Goal: Task Accomplishment & Management: Use online tool/utility

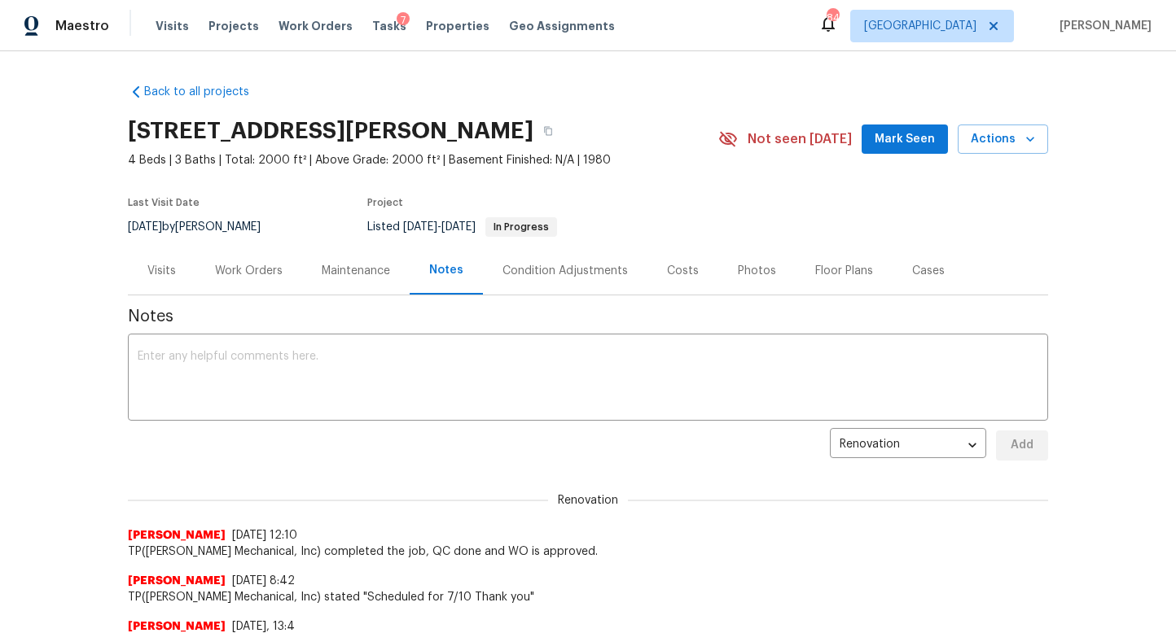
scroll to position [25, 0]
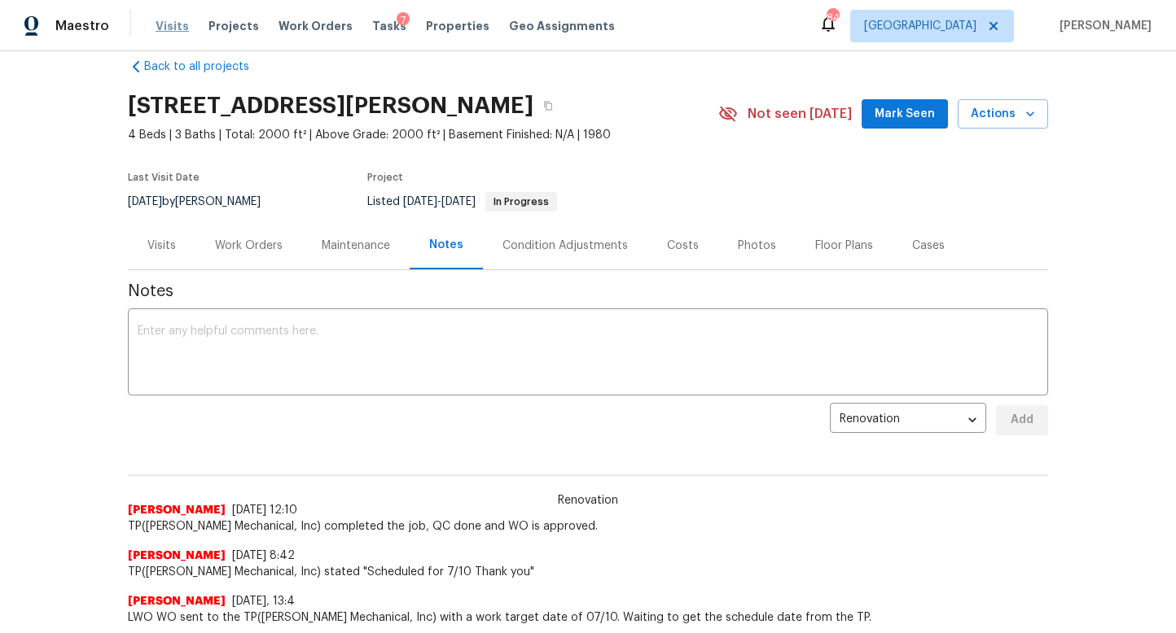
click at [165, 24] on span "Visits" at bounding box center [172, 26] width 33 height 16
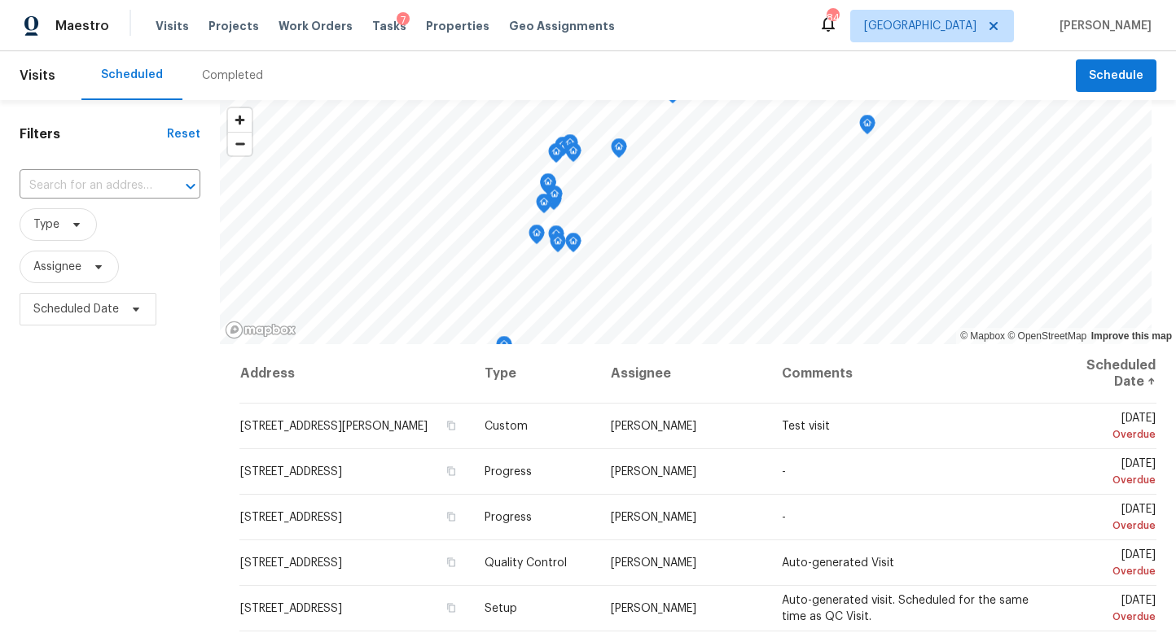
click at [225, 81] on div "Completed" at bounding box center [232, 76] width 61 height 16
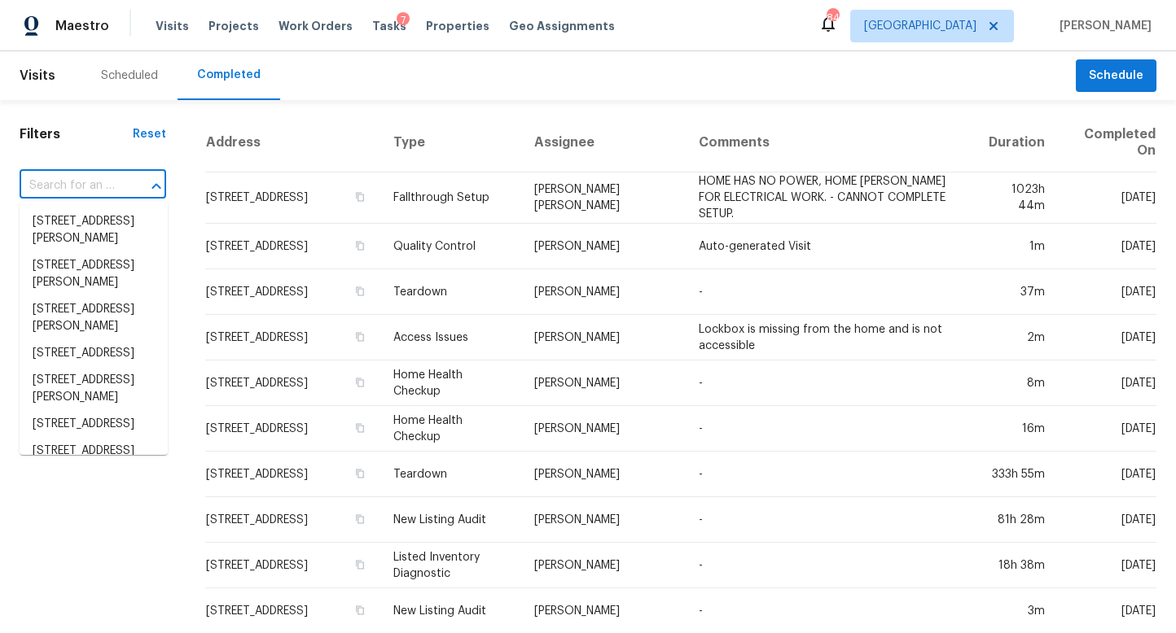
click at [100, 188] on input "text" at bounding box center [70, 185] width 101 height 25
paste input "420 Old Holcomb Bridge Rd, Roswell, GA 30076"
type input "420 Old Holcomb Bridge Rd, Roswell, GA 30076"
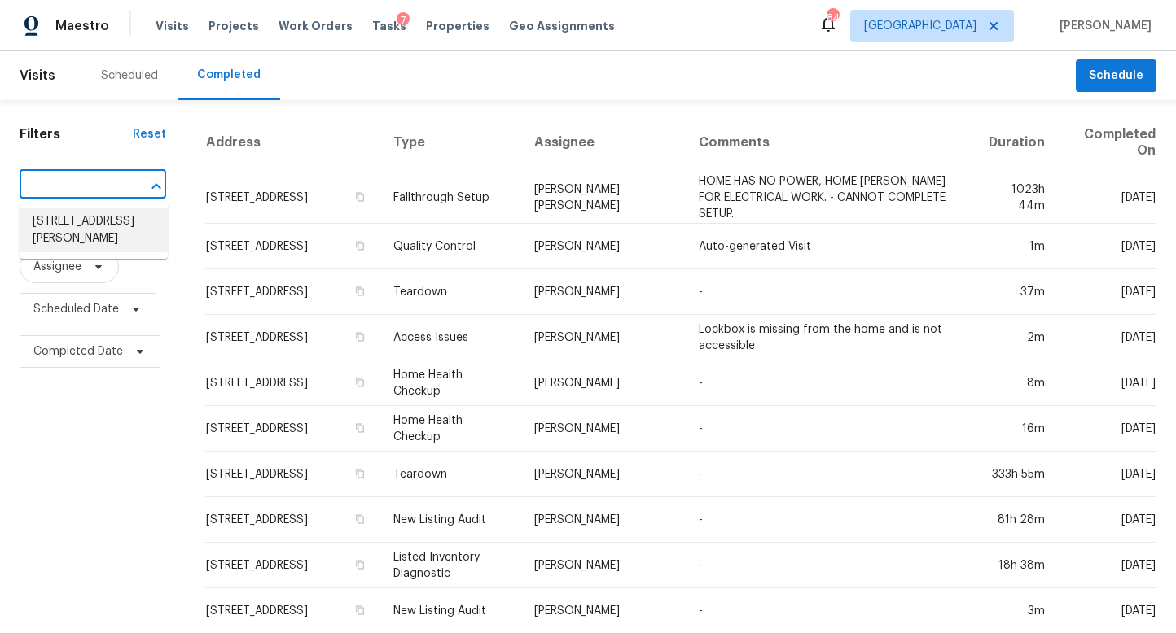
click at [112, 217] on li "420 Old Holcomb Bridge Rd, Roswell, GA 30076" at bounding box center [94, 230] width 148 height 44
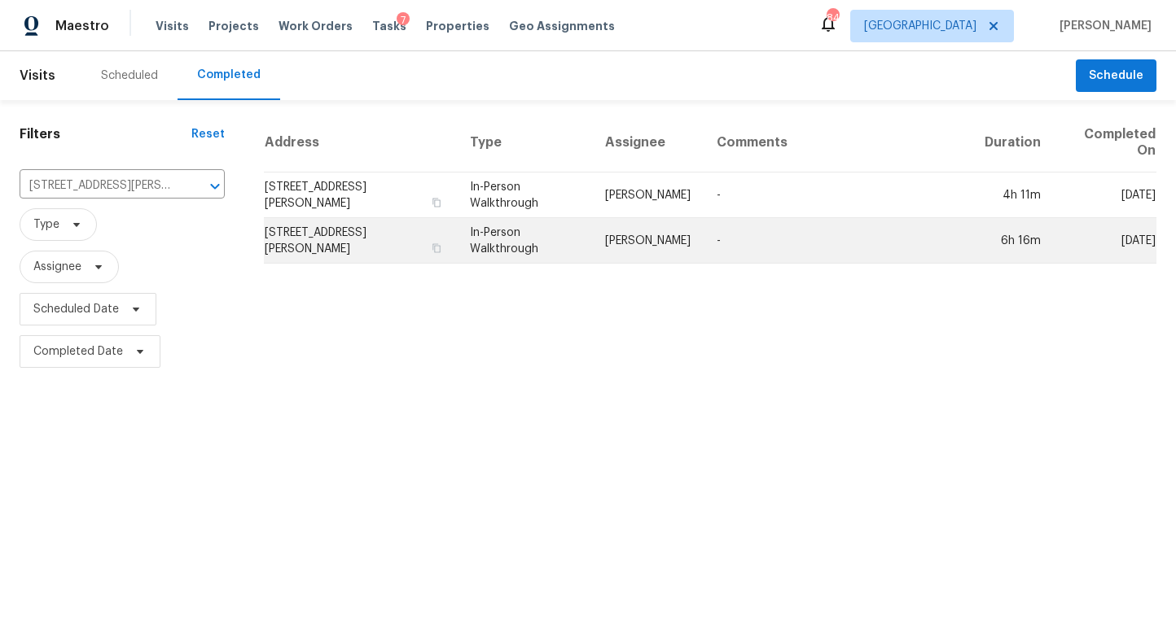
click at [353, 246] on td "420 Old Holcomb Bridge Rd, Roswell, GA 30076" at bounding box center [360, 241] width 193 height 46
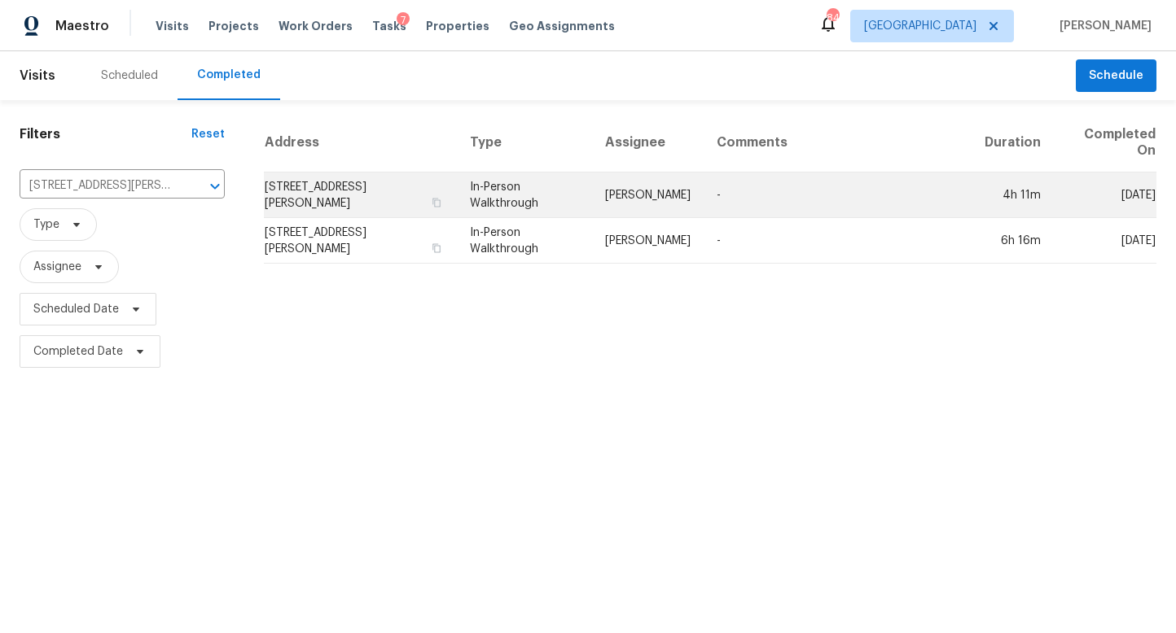
click at [396, 191] on td "420 Old Holcomb Bridge Rd, Roswell, GA 30076" at bounding box center [360, 196] width 193 height 46
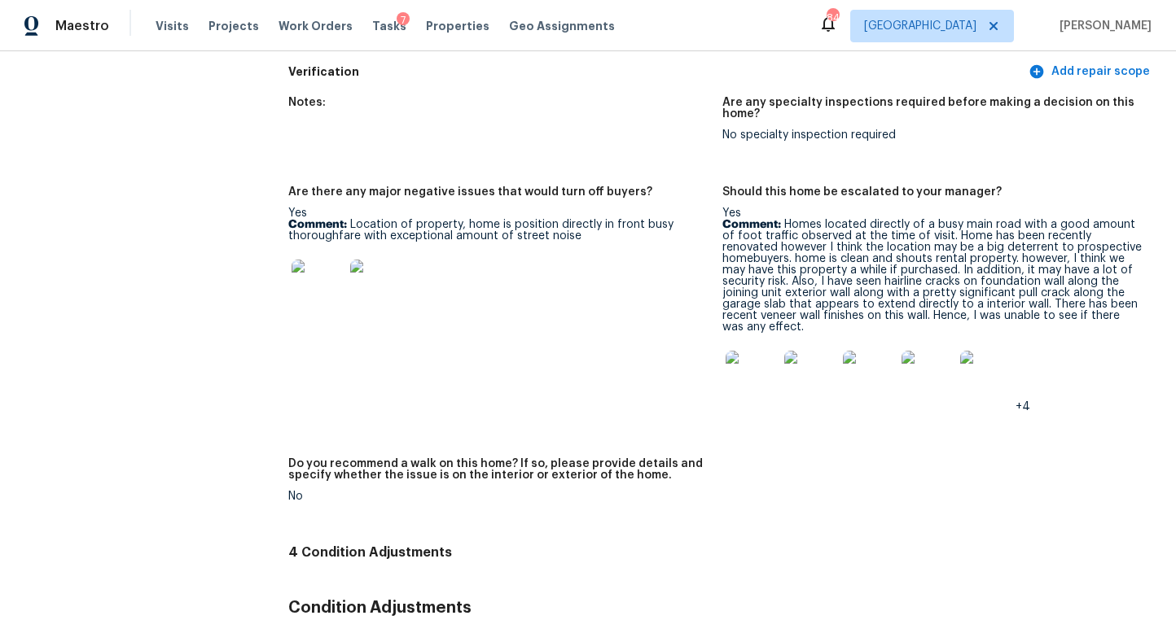
scroll to position [4032, 0]
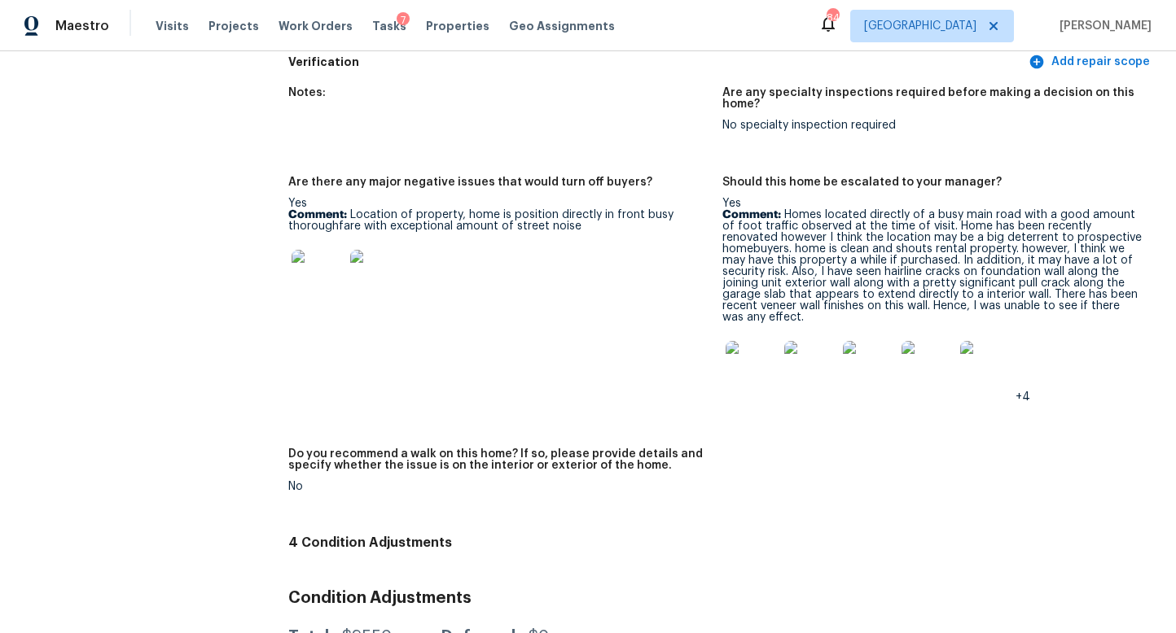
click at [752, 372] on img at bounding box center [751, 367] width 52 height 52
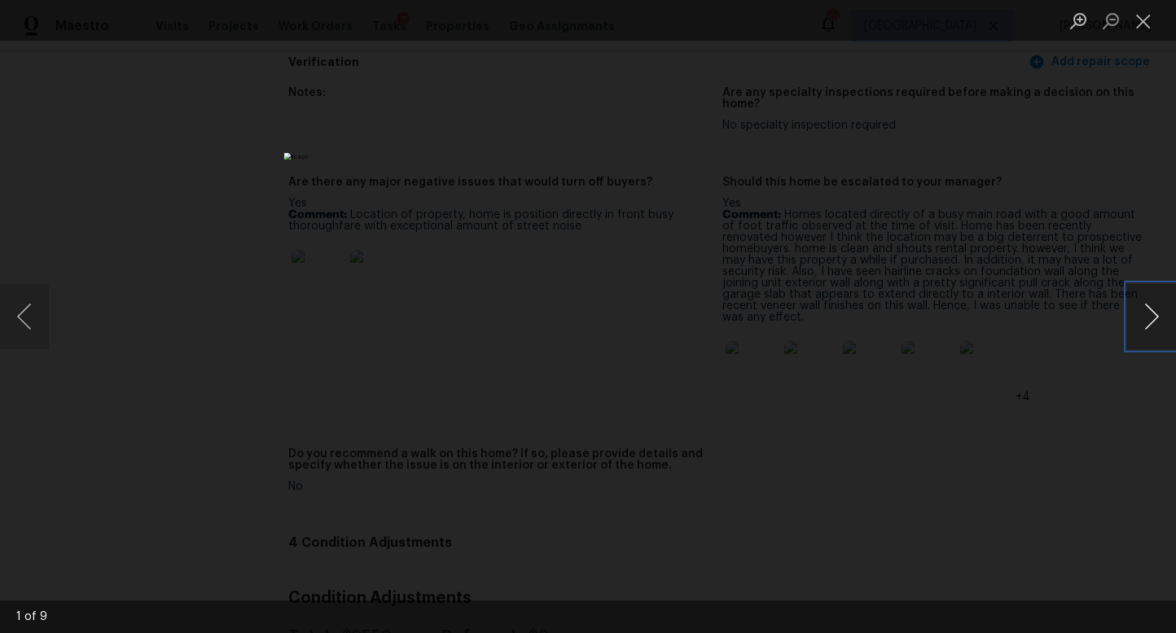
click at [1146, 331] on button "Next image" at bounding box center [1151, 316] width 49 height 65
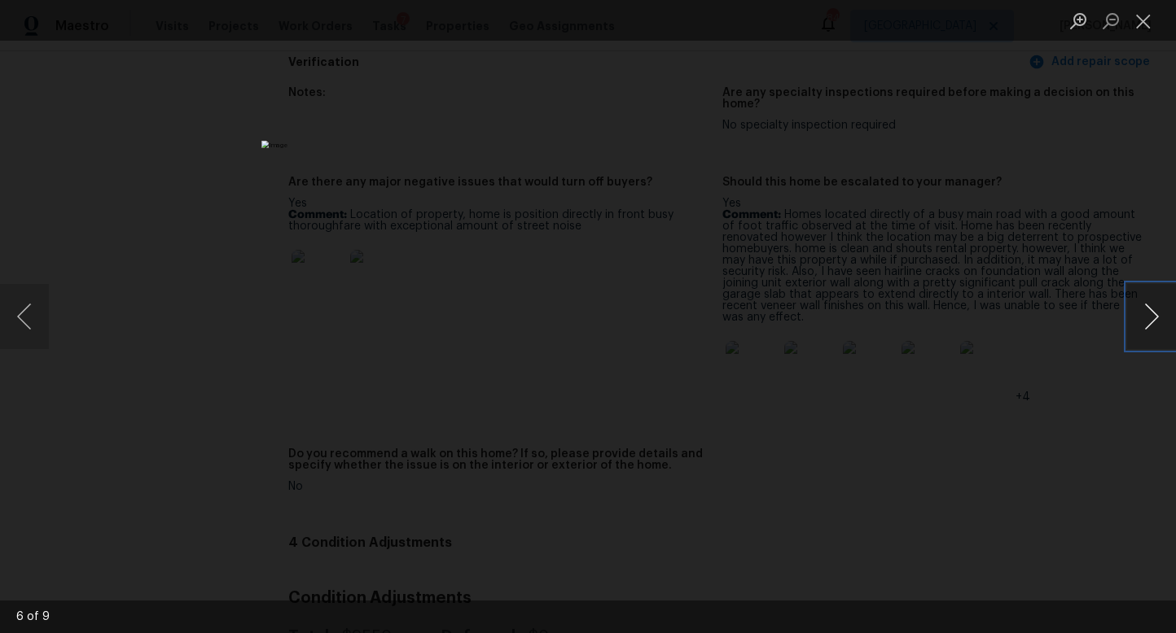
click at [1146, 331] on button "Next image" at bounding box center [1151, 316] width 49 height 65
click at [1138, 21] on button "Close lightbox" at bounding box center [1143, 21] width 33 height 28
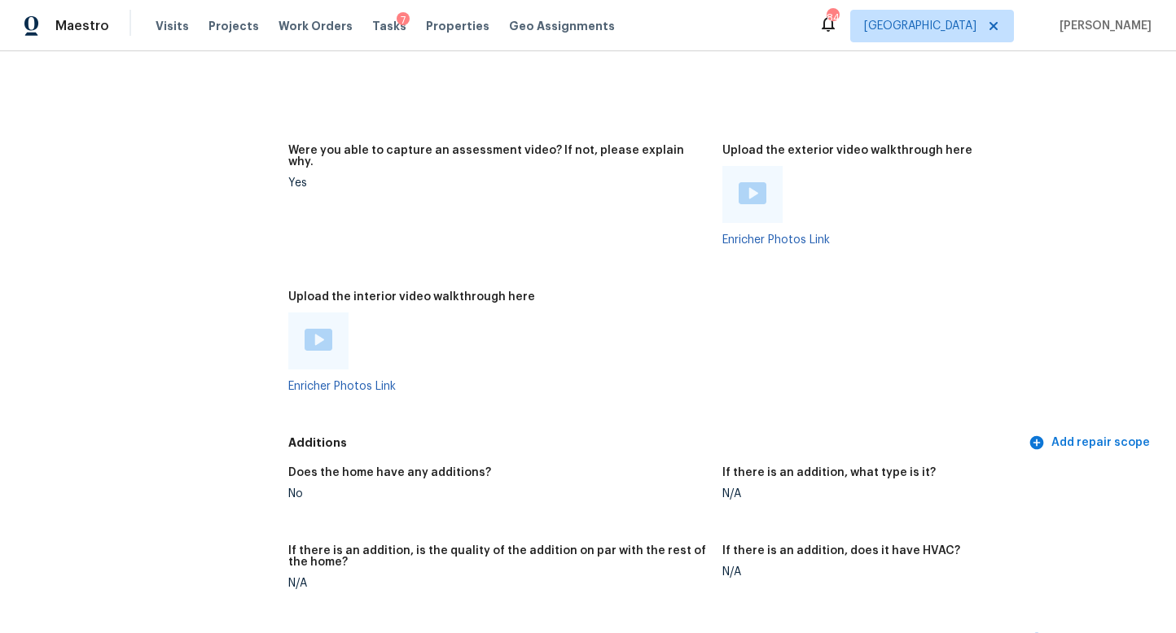
scroll to position [3401, 0]
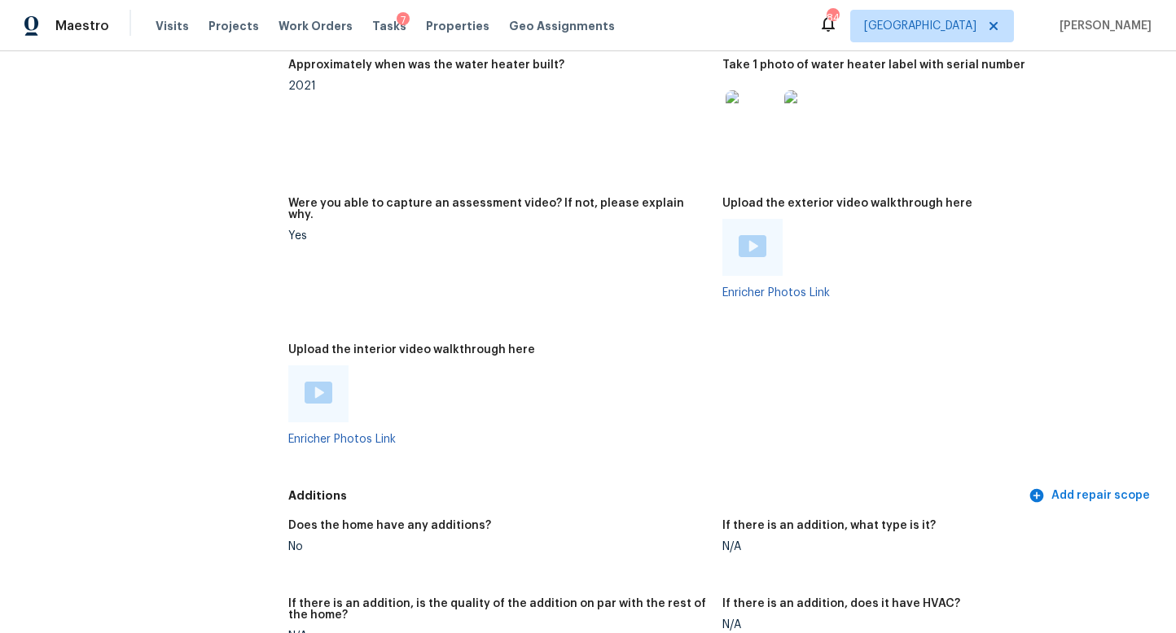
click at [756, 238] on img at bounding box center [752, 246] width 28 height 22
click at [171, 27] on span "Visits" at bounding box center [172, 26] width 33 height 16
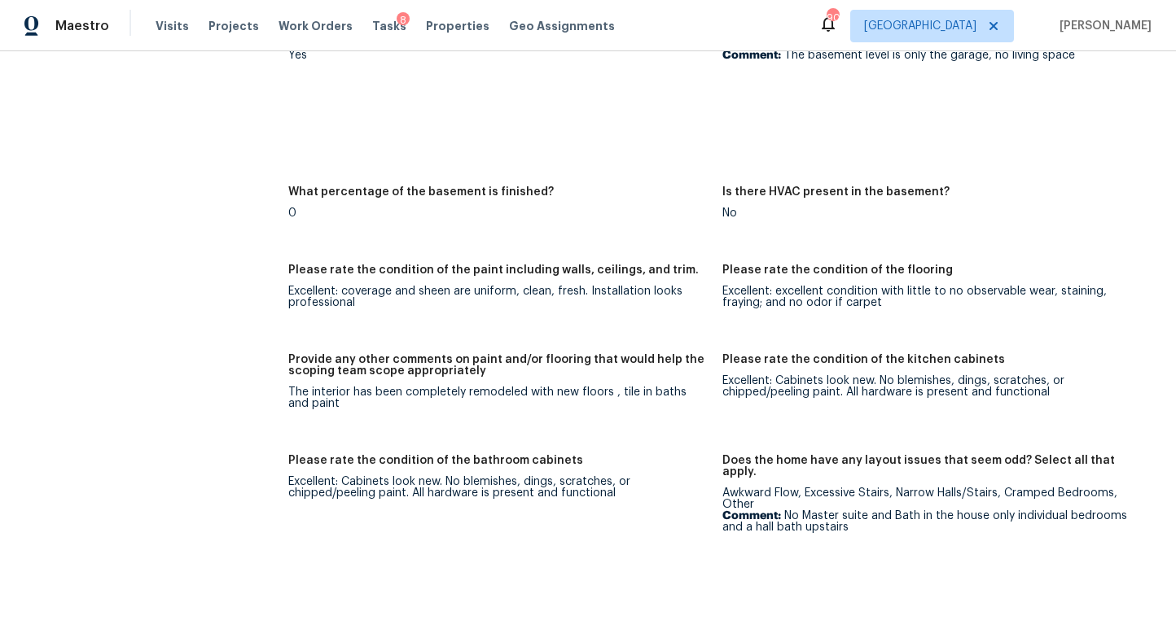
scroll to position [2449, 0]
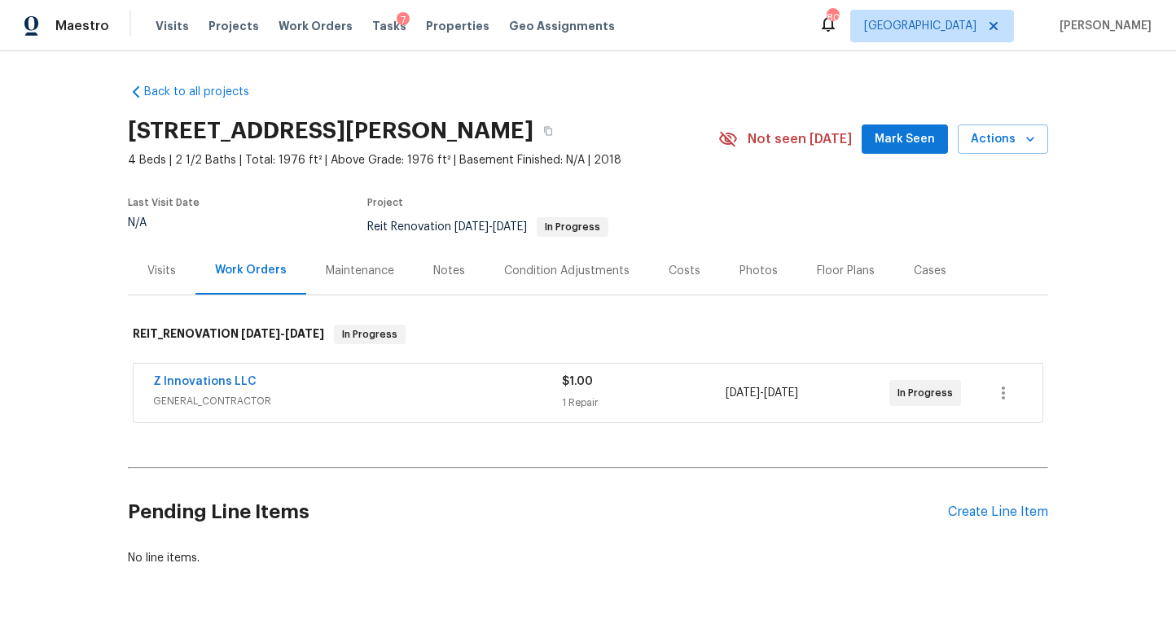
scroll to position [44, 0]
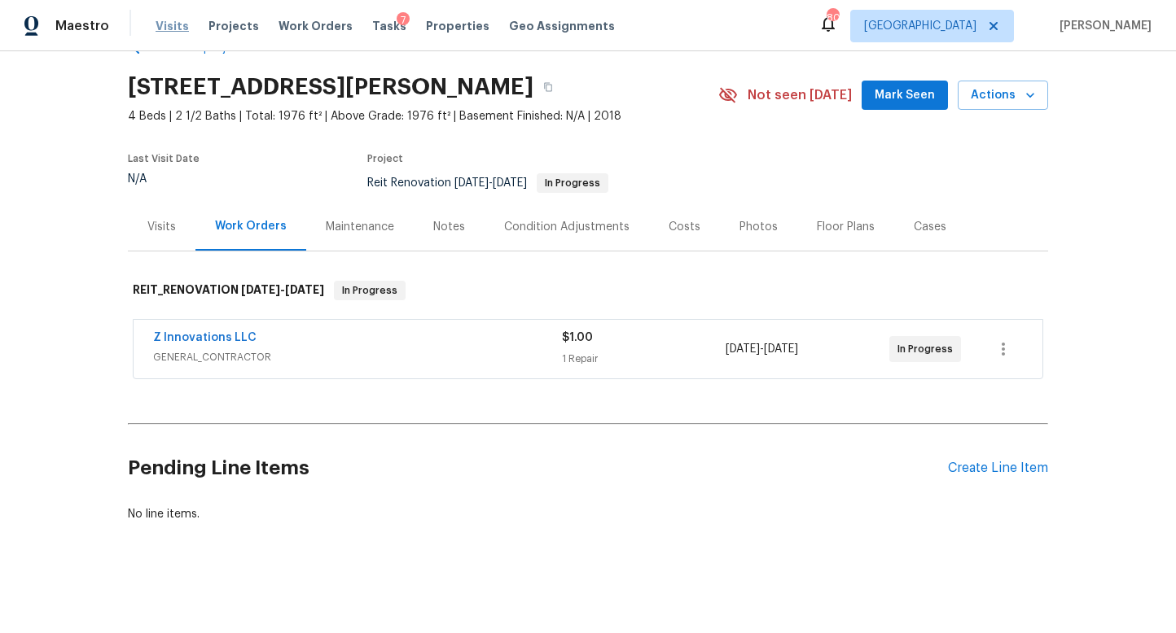
click at [164, 24] on span "Visits" at bounding box center [172, 26] width 33 height 16
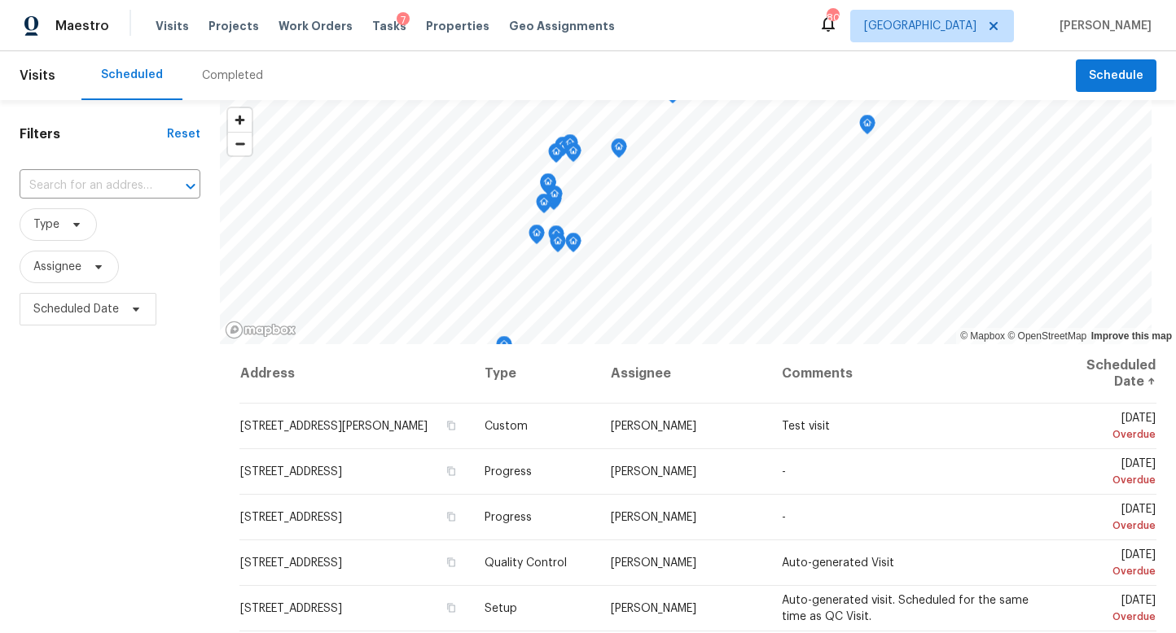
click at [220, 83] on div "Completed" at bounding box center [232, 76] width 61 height 16
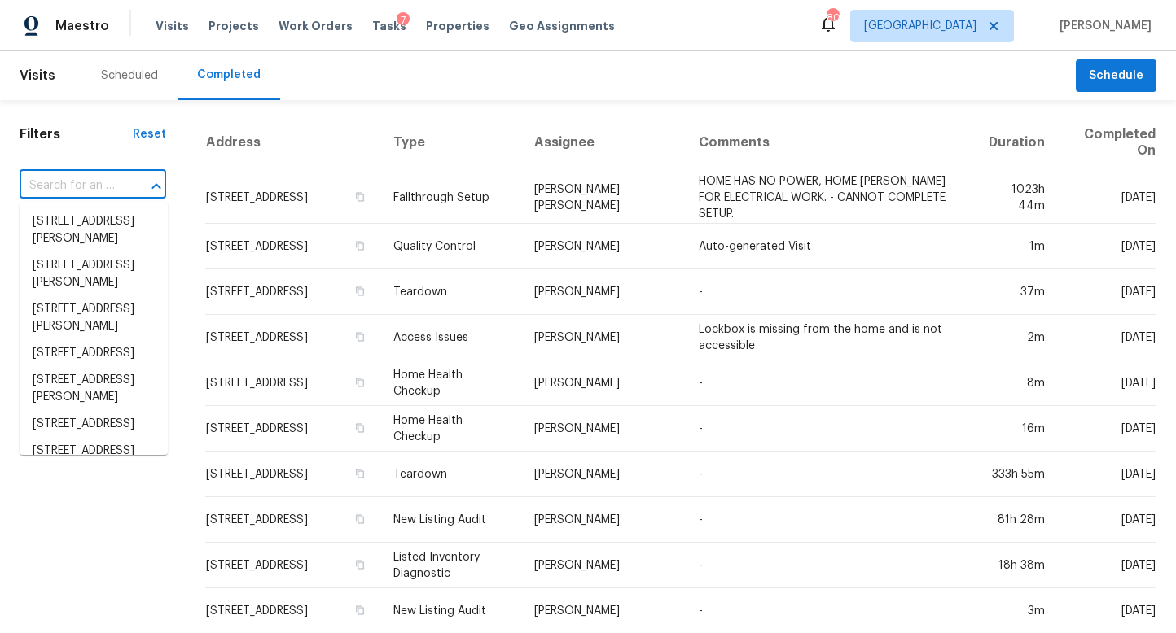
click at [67, 186] on input "text" at bounding box center [70, 185] width 101 height 25
paste input "3075 Superior Dr, Dacula, GA 30019"
type input "3075 Superior Dr, Dacula, GA 30019"
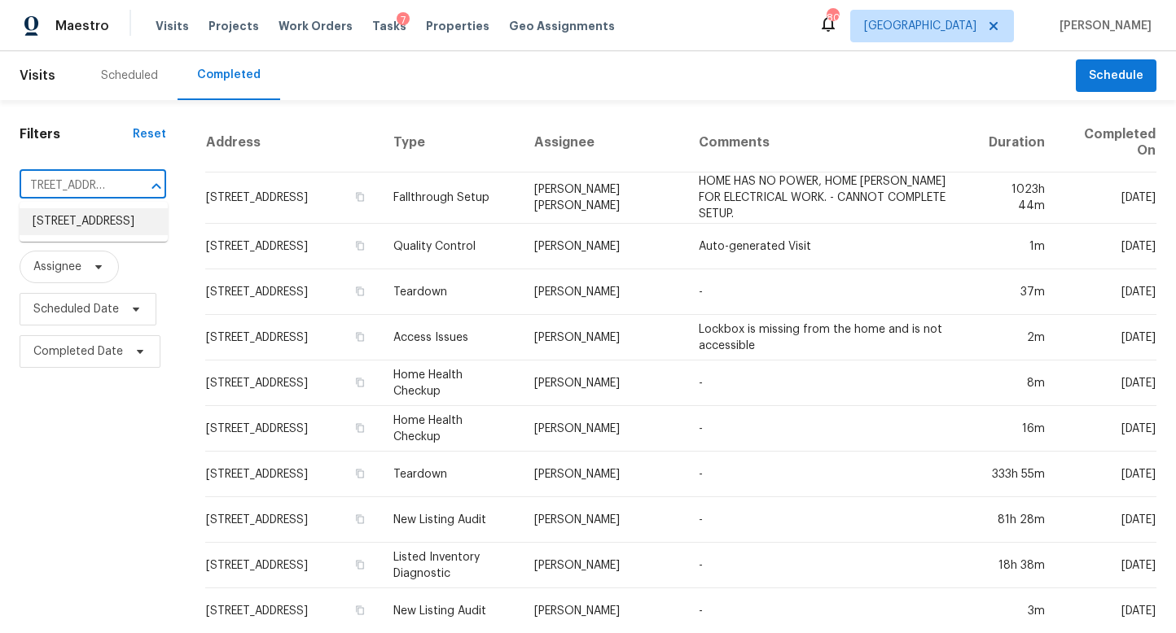
click at [74, 230] on li "3075 Superior Dr, Dacula, GA 30019" at bounding box center [94, 221] width 148 height 27
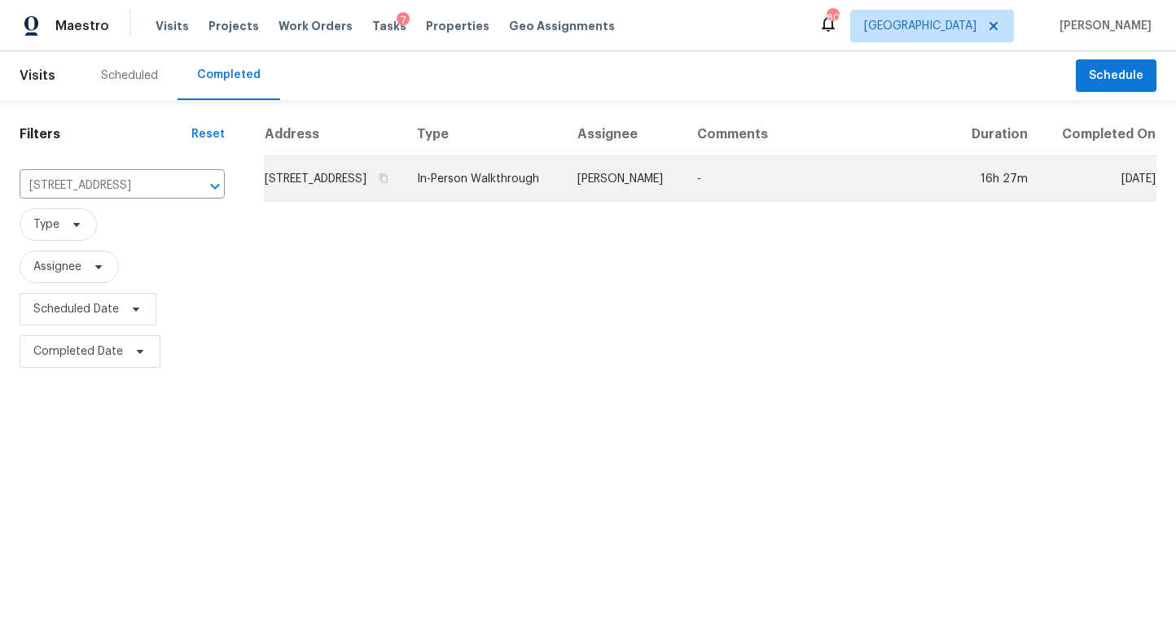
click at [404, 195] on td "3075 Superior Dr, Dacula, GA 30019" at bounding box center [334, 179] width 140 height 46
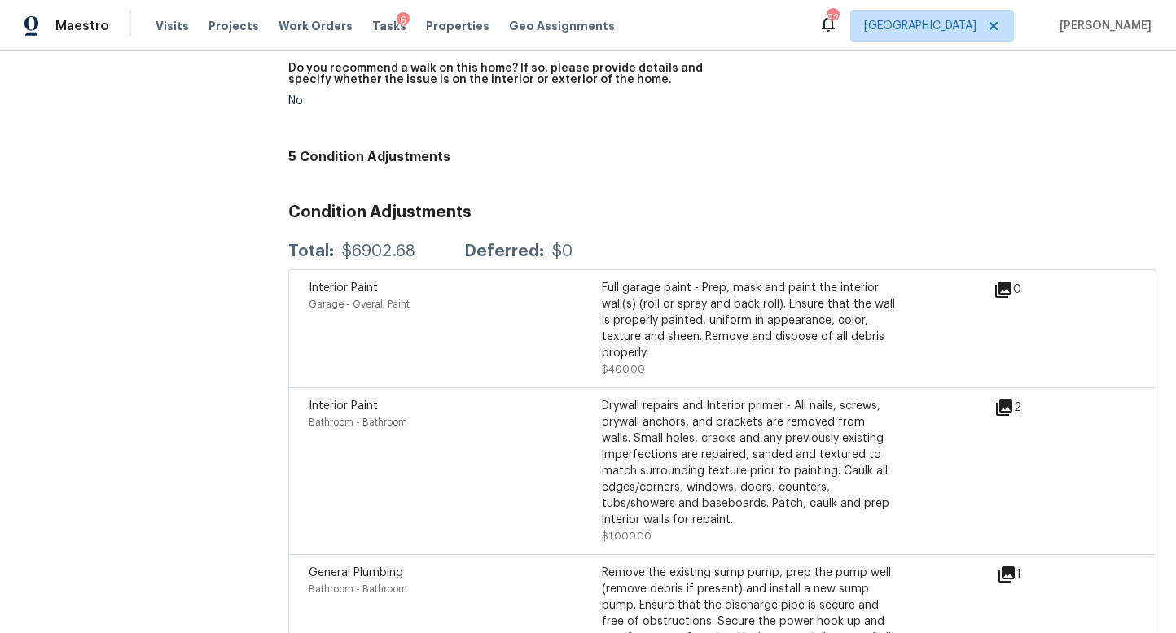
scroll to position [4923, 0]
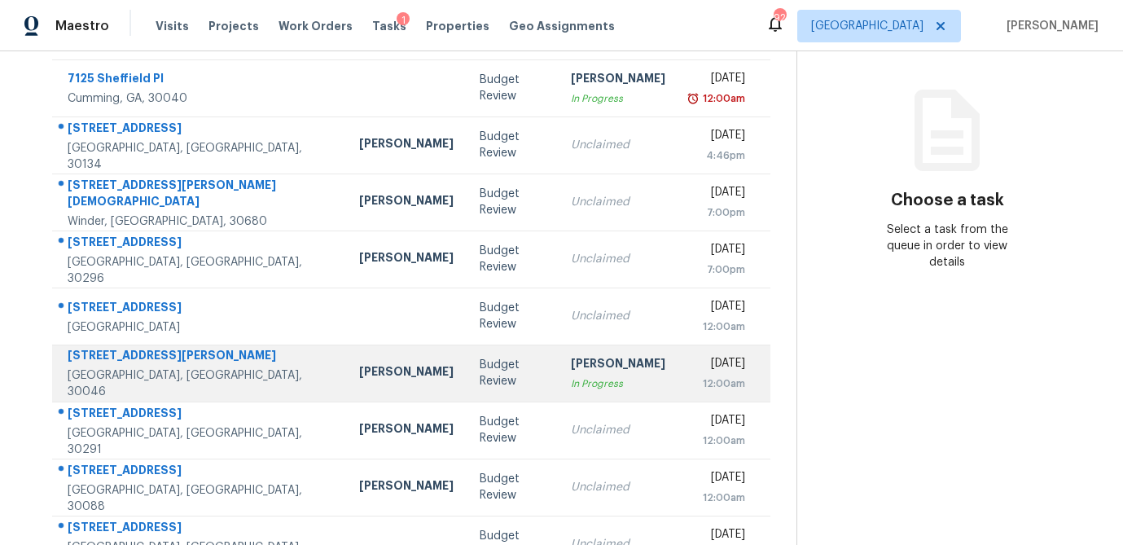
scroll to position [172, 0]
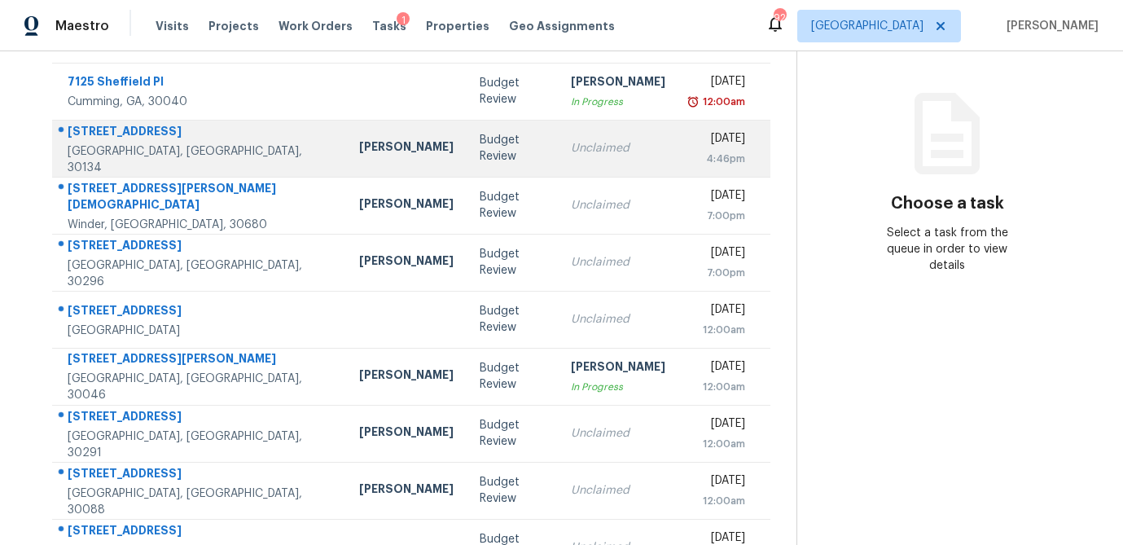
click at [558, 166] on td "Unclaimed" at bounding box center [618, 148] width 121 height 57
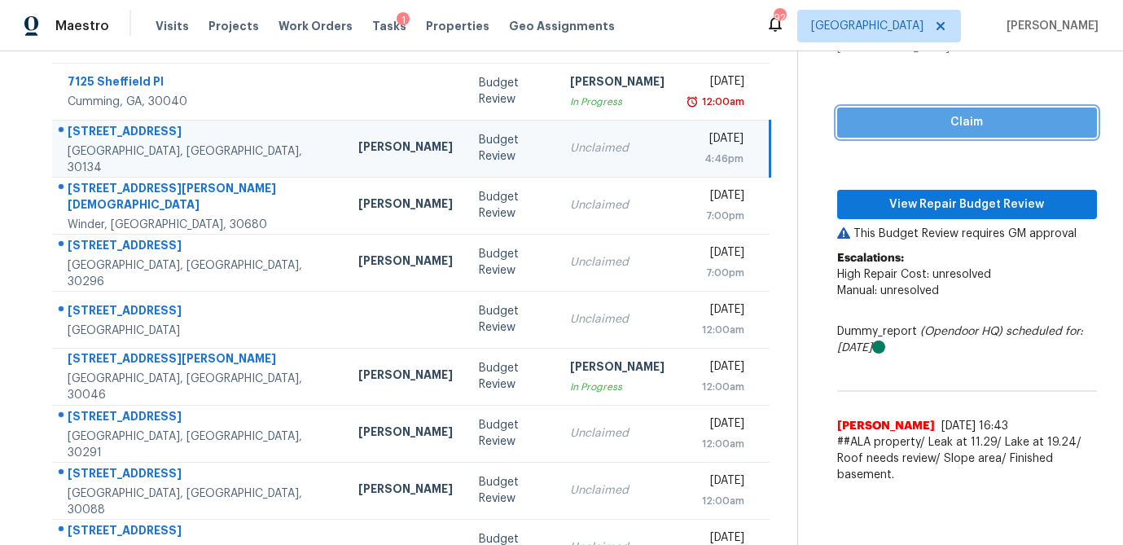
drag, startPoint x: 852, startPoint y: 128, endPoint x: 849, endPoint y: 148, distance: 20.5
click at [852, 128] on span "Claim" at bounding box center [967, 122] width 234 height 20
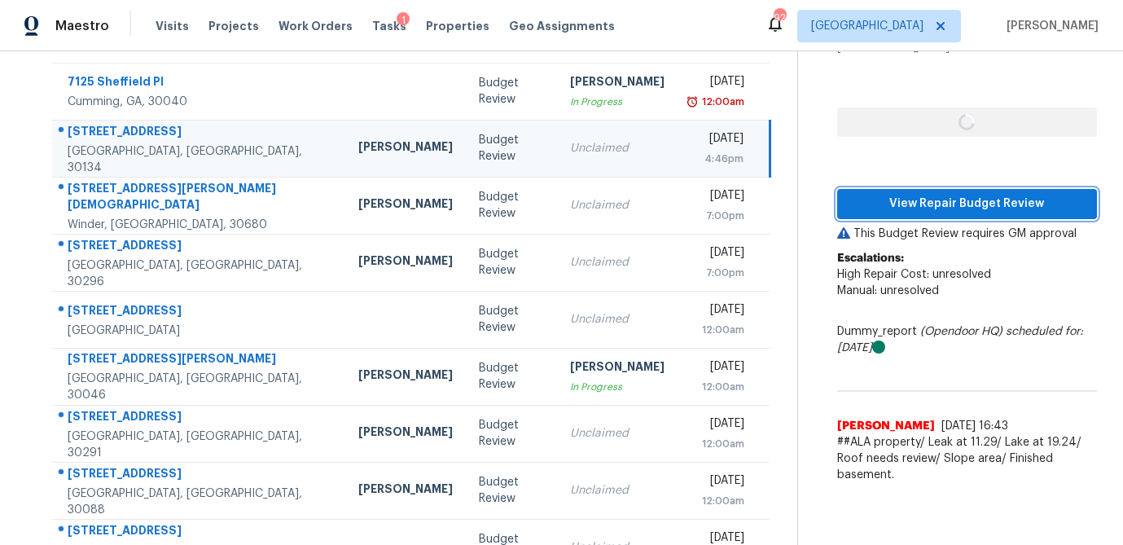
click at [870, 198] on span "View Repair Budget Review" at bounding box center [967, 204] width 234 height 20
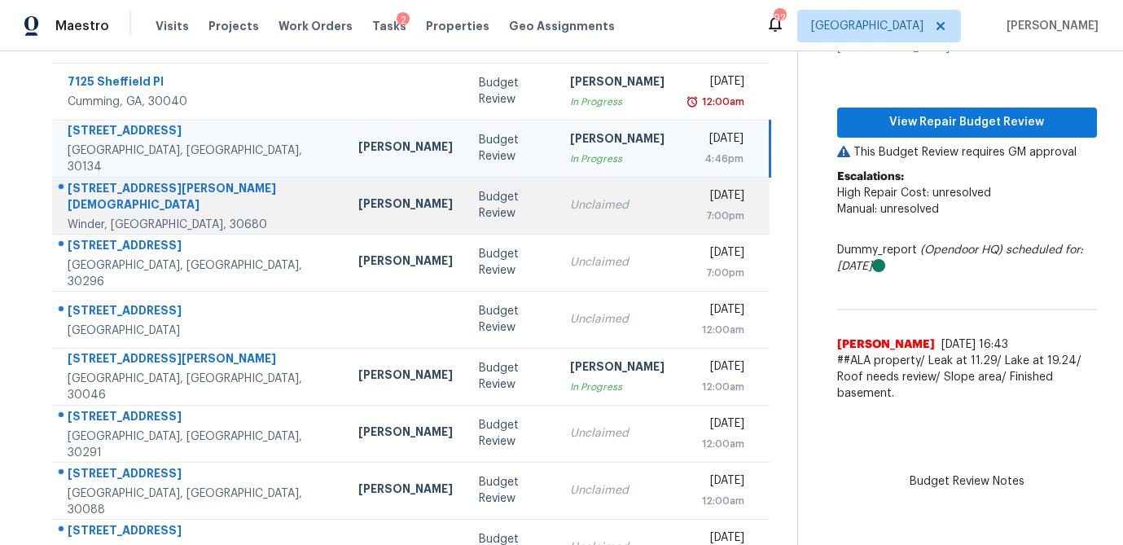
click at [557, 212] on td "Unclaimed" at bounding box center [617, 205] width 121 height 57
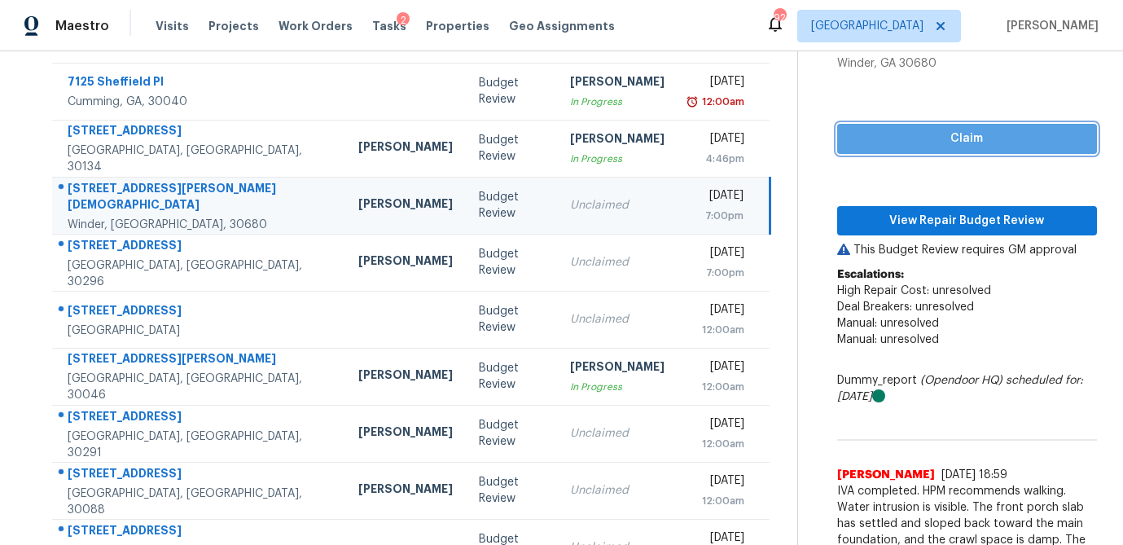
click at [858, 129] on span "Claim" at bounding box center [967, 139] width 234 height 20
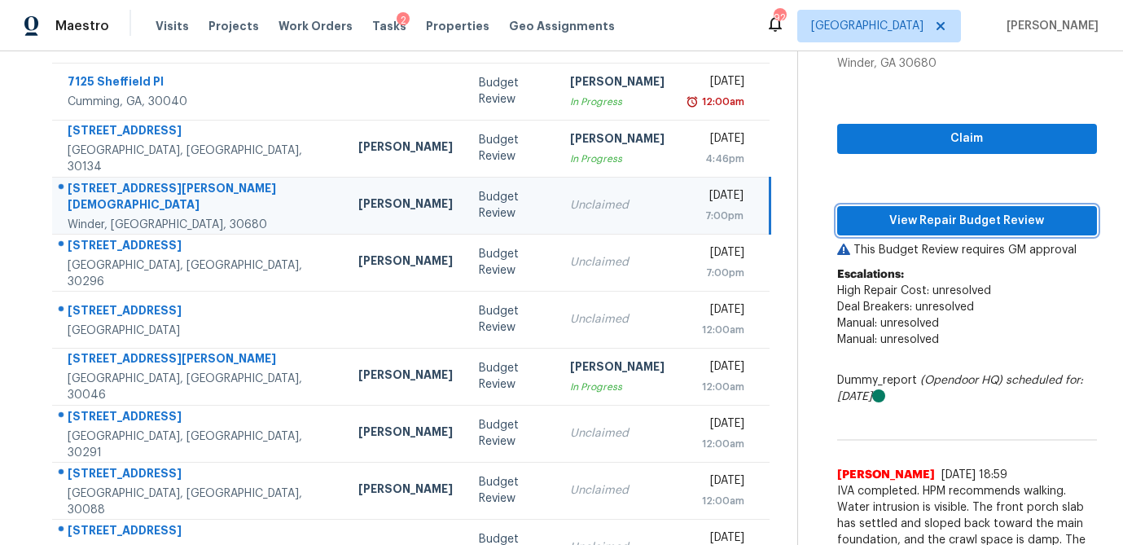
click at [866, 206] on button "View Repair Budget Review" at bounding box center [967, 221] width 260 height 30
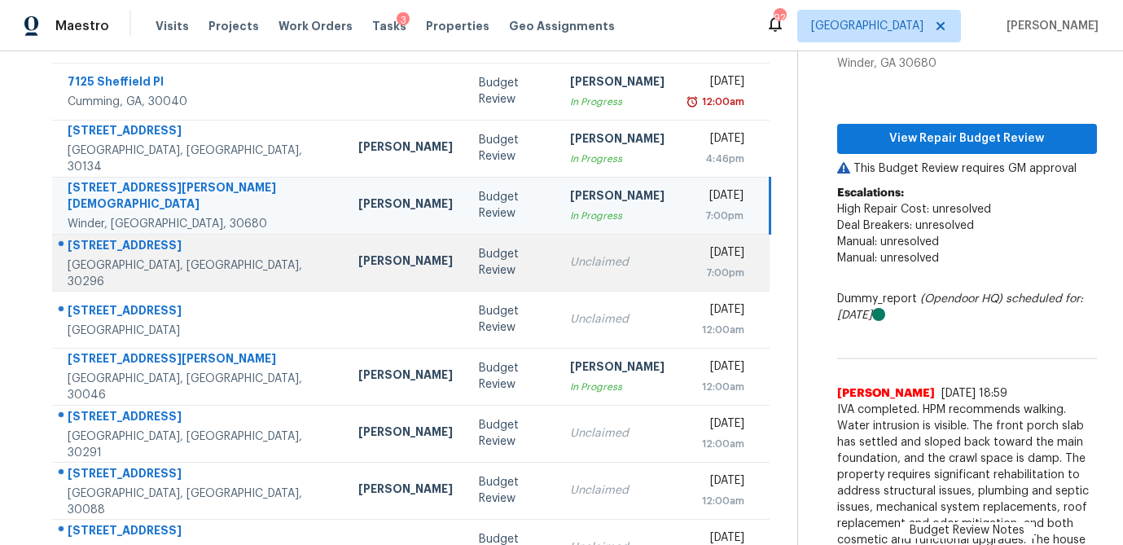
click at [466, 274] on td "Budget Review" at bounding box center [511, 262] width 91 height 57
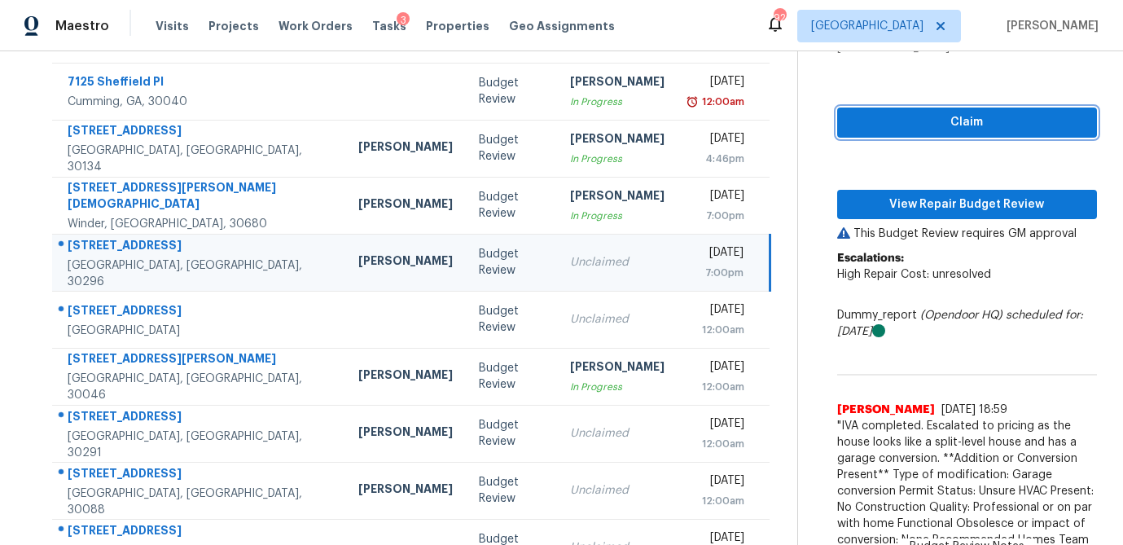
click at [906, 125] on span "Claim" at bounding box center [967, 122] width 234 height 20
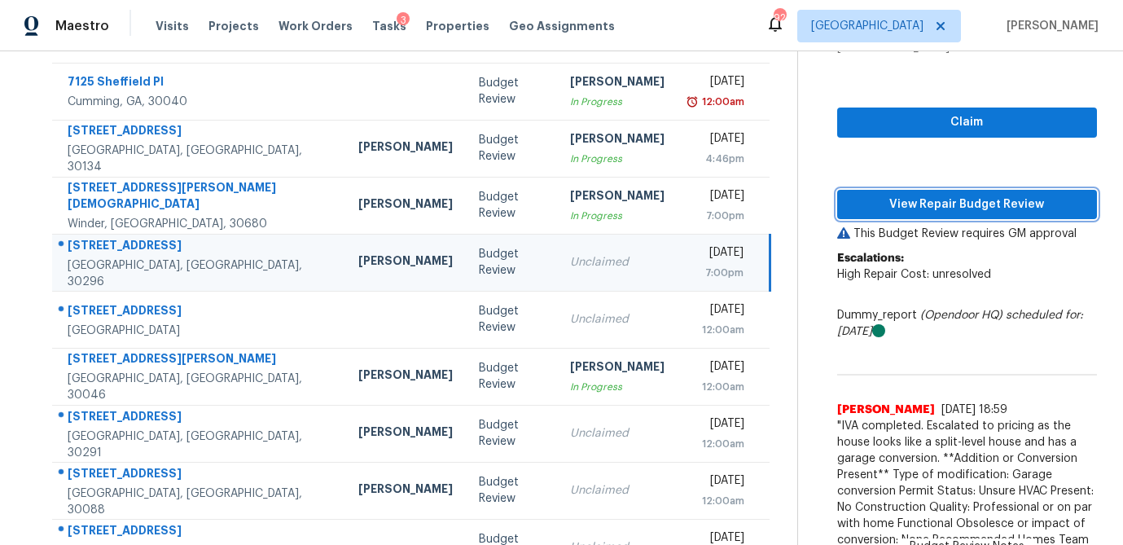
click at [896, 208] on span "View Repair Budget Review" at bounding box center [967, 205] width 234 height 20
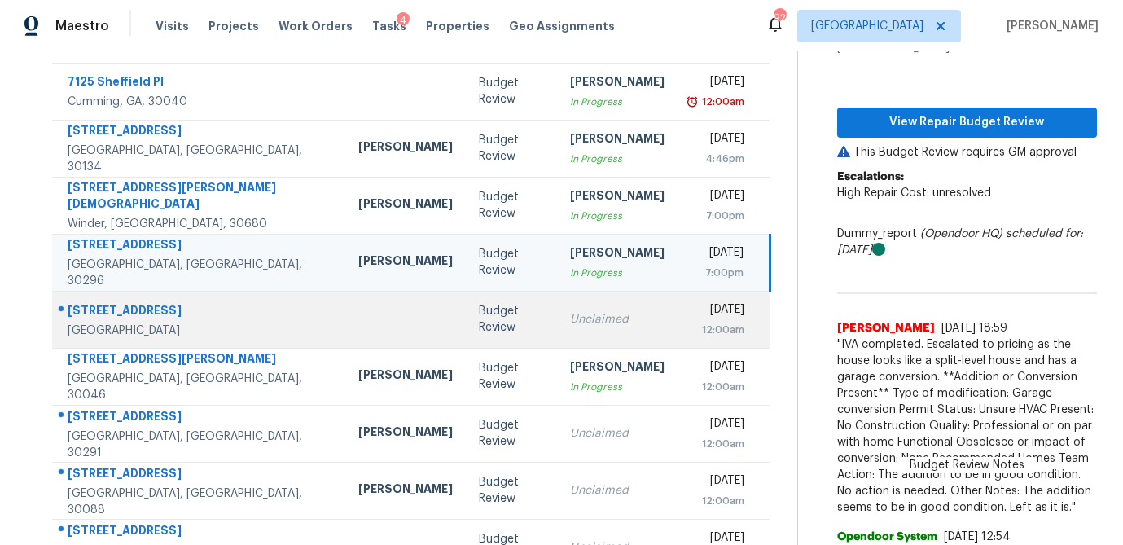
click at [466, 327] on td "Budget Review" at bounding box center [511, 319] width 91 height 57
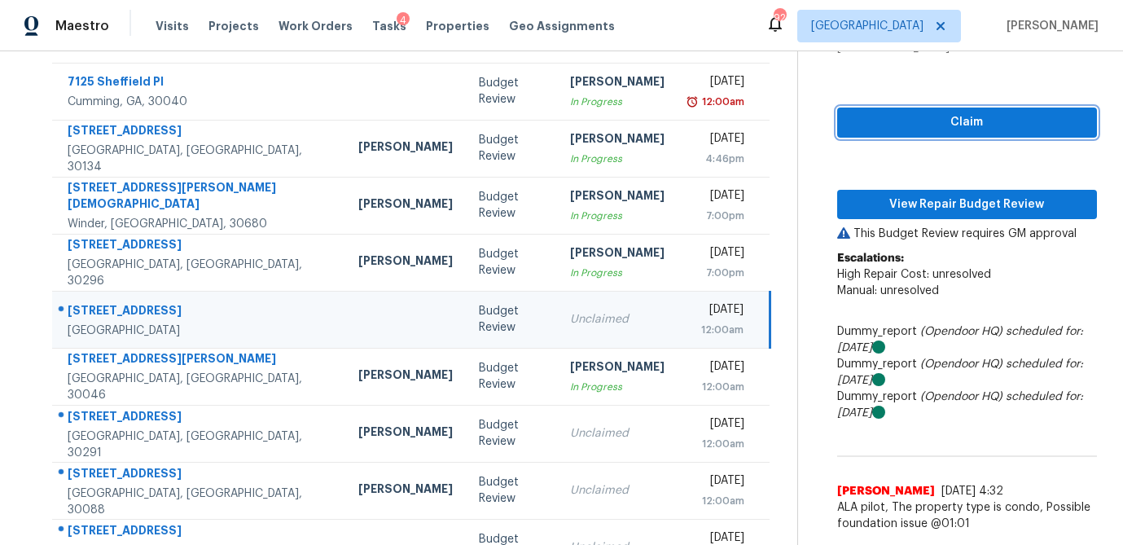
drag, startPoint x: 940, startPoint y: 133, endPoint x: 927, endPoint y: 160, distance: 29.9
click at [940, 133] on button "Claim" at bounding box center [967, 122] width 260 height 30
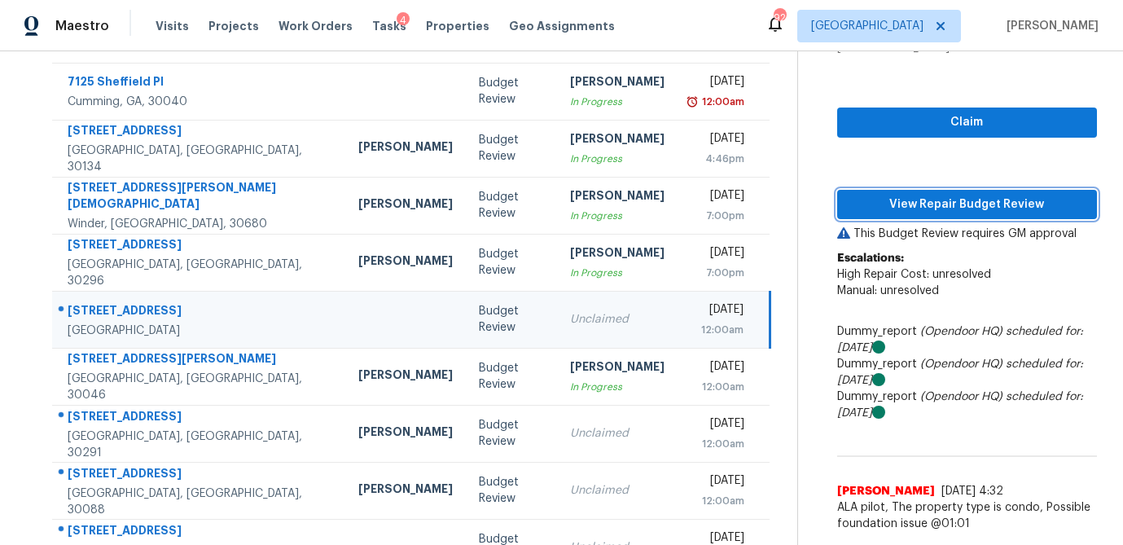
click at [923, 197] on span "View Repair Budget Review" at bounding box center [967, 205] width 234 height 20
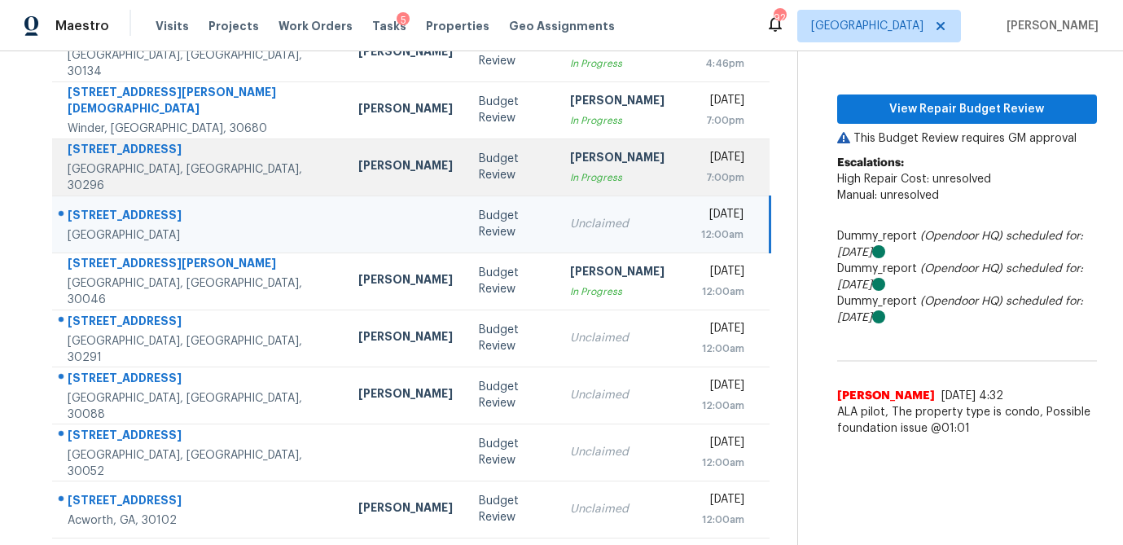
scroll to position [303, 0]
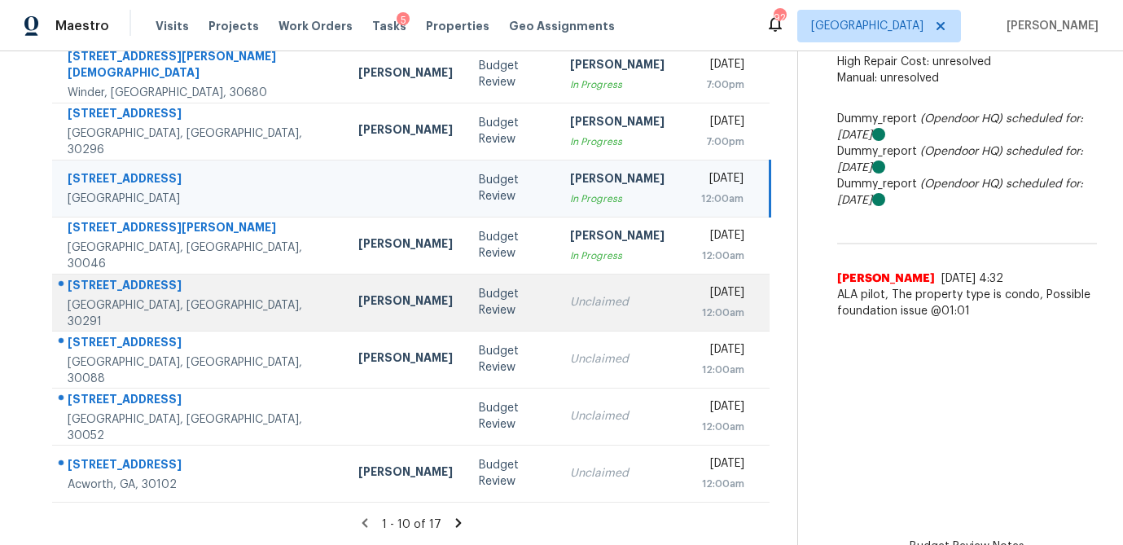
click at [570, 304] on div "Unclaimed" at bounding box center [617, 302] width 94 height 16
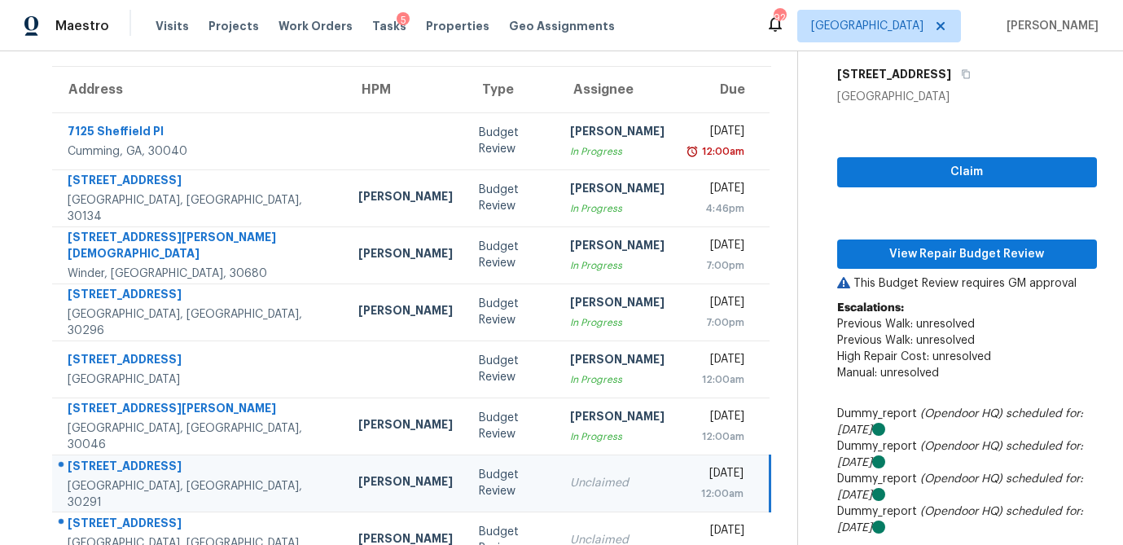
scroll to position [118, 0]
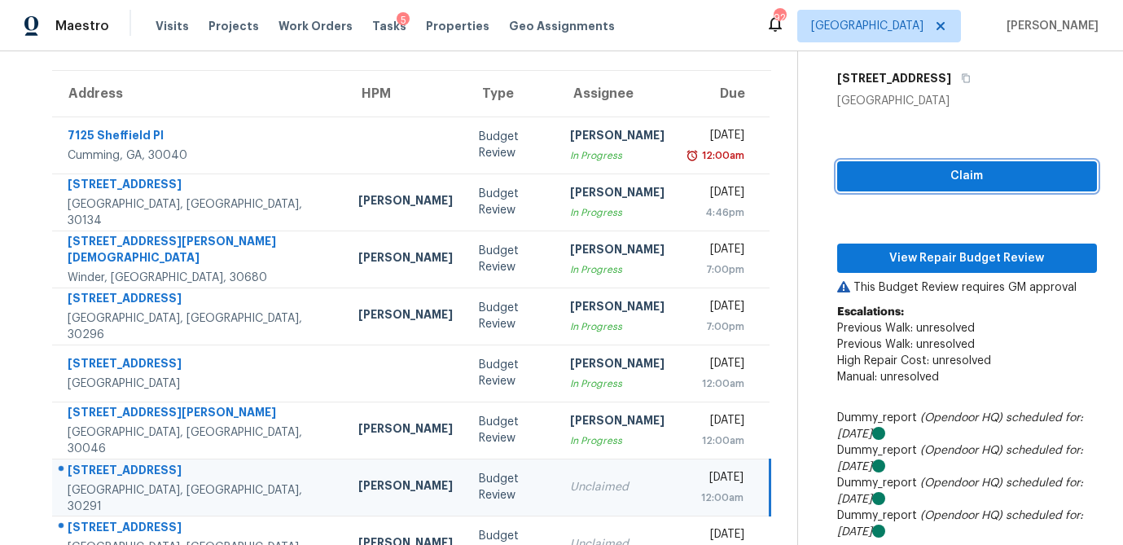
click at [914, 173] on span "Claim" at bounding box center [967, 176] width 234 height 20
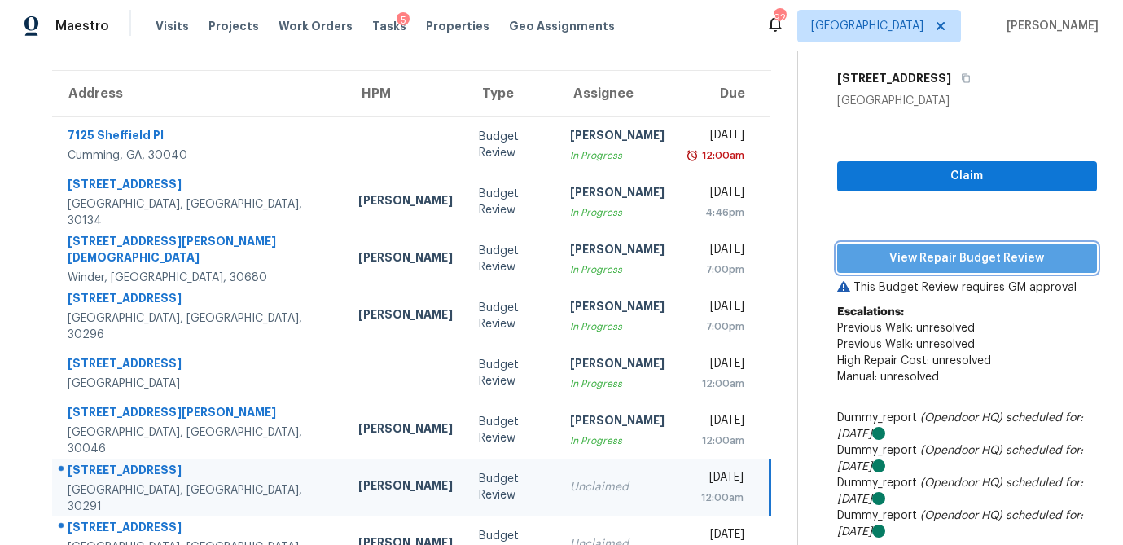
click at [918, 258] on span "View Repair Budget Review" at bounding box center [967, 258] width 234 height 20
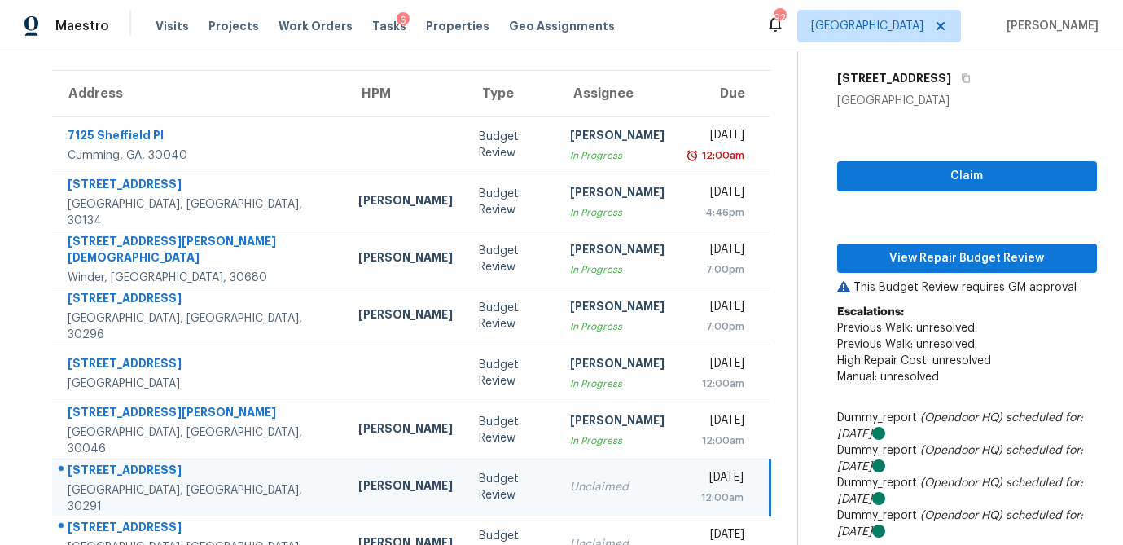
scroll to position [303, 0]
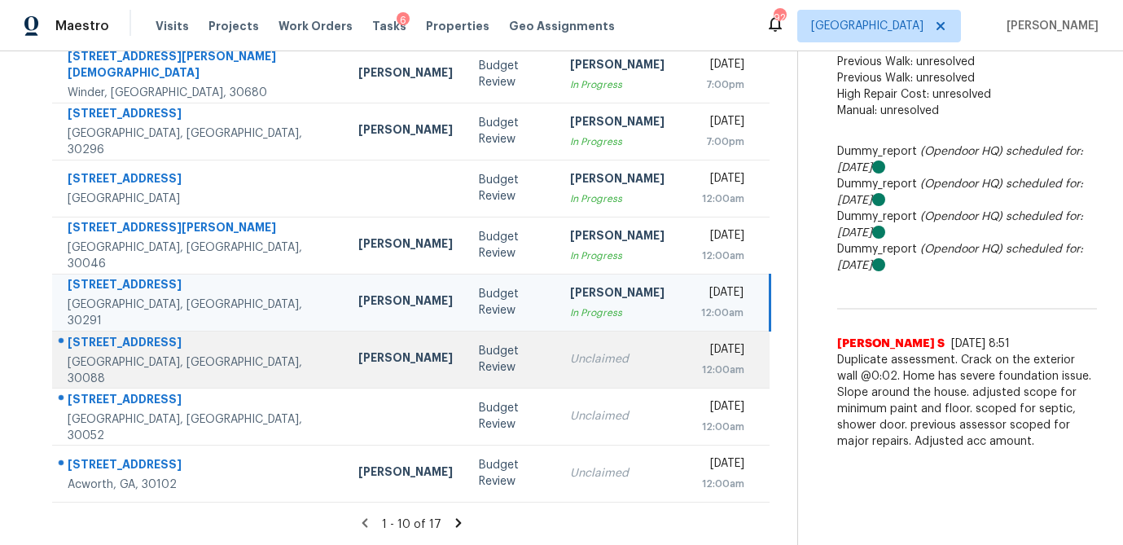
click at [570, 357] on div "Unclaimed" at bounding box center [617, 359] width 94 height 16
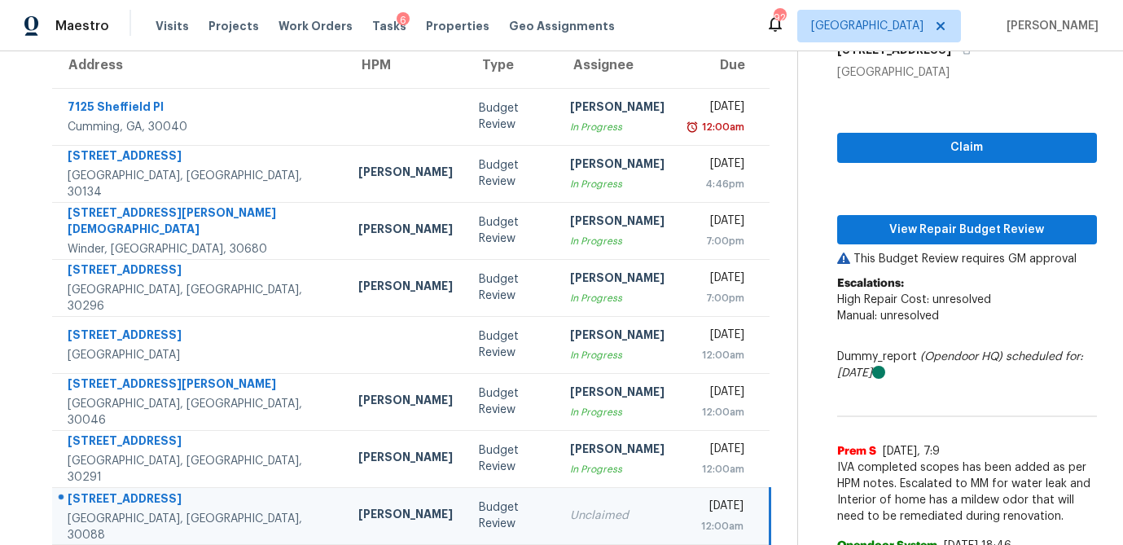
scroll to position [145, 0]
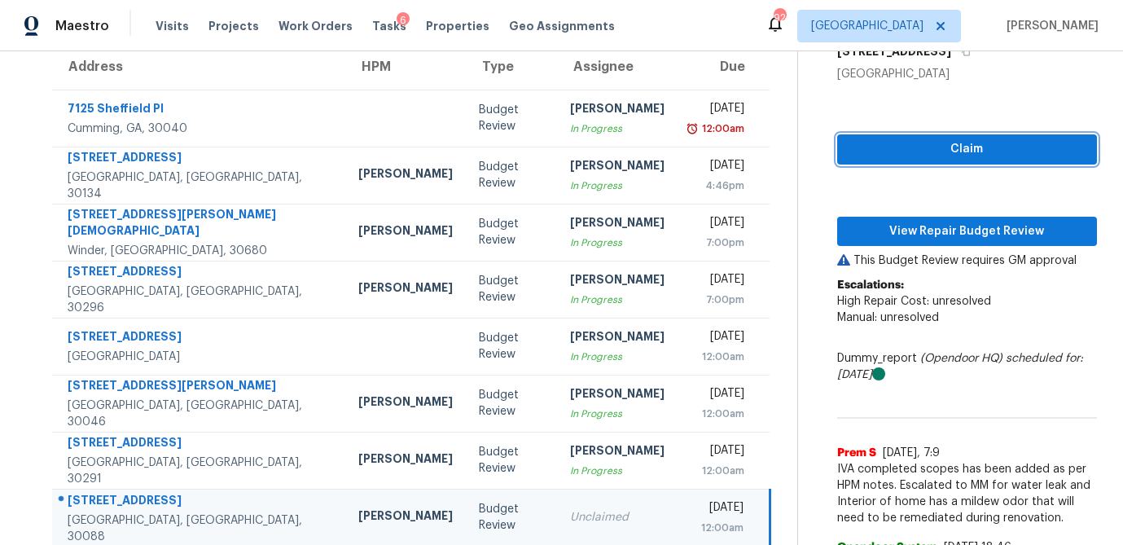
click at [920, 149] on span "Claim" at bounding box center [967, 149] width 234 height 20
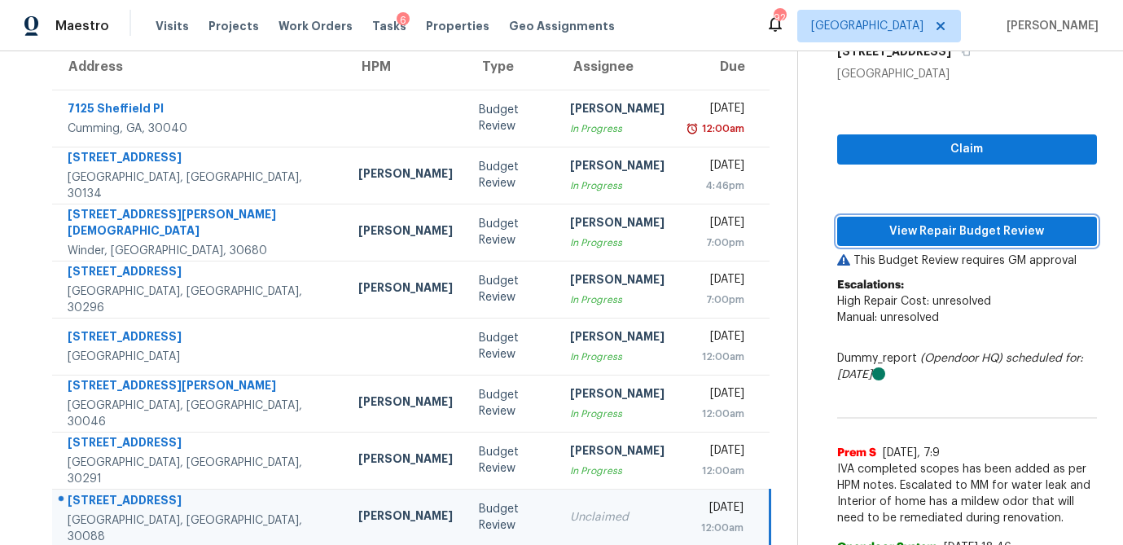
click at [916, 231] on span "View Repair Budget Review" at bounding box center [967, 231] width 234 height 20
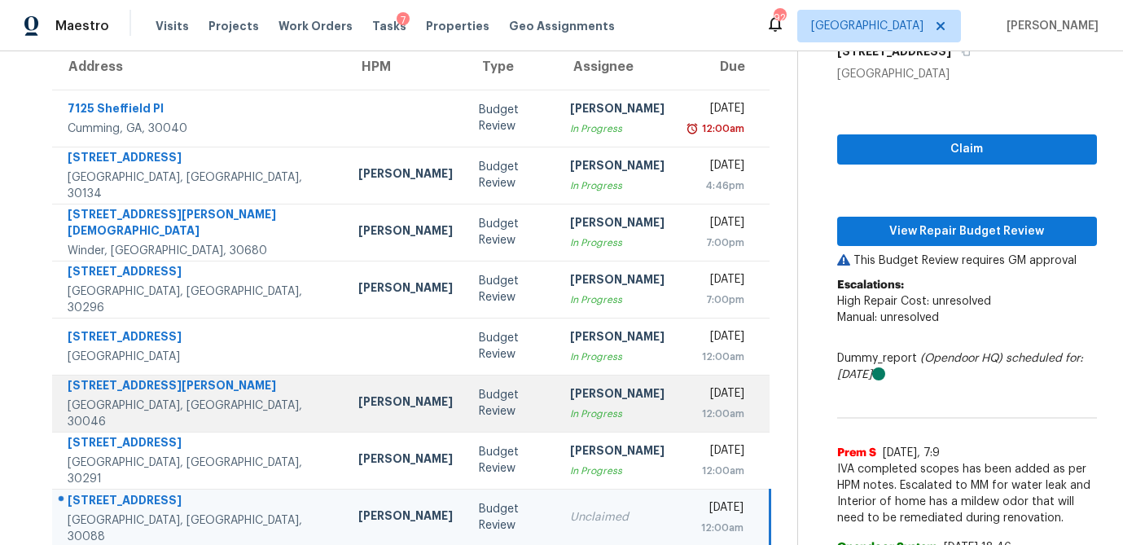
scroll to position [303, 0]
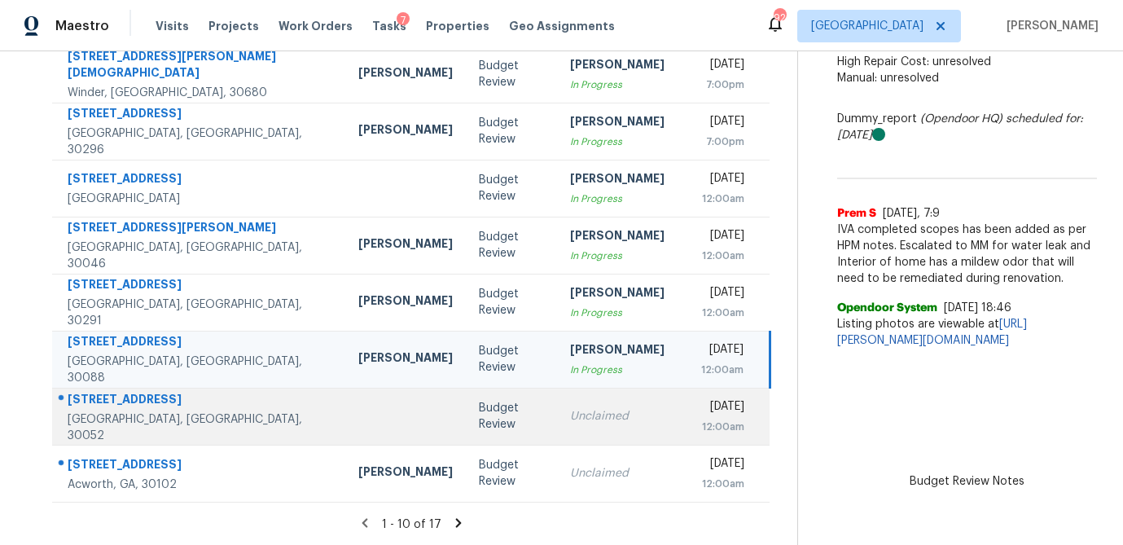
click at [570, 414] on div "Unclaimed" at bounding box center [617, 416] width 94 height 16
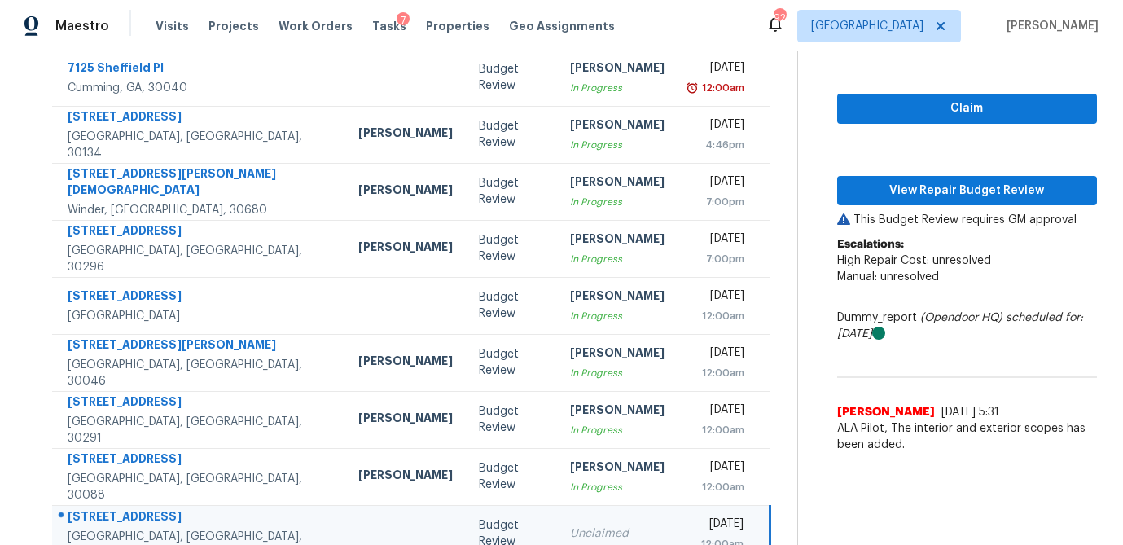
scroll to position [184, 0]
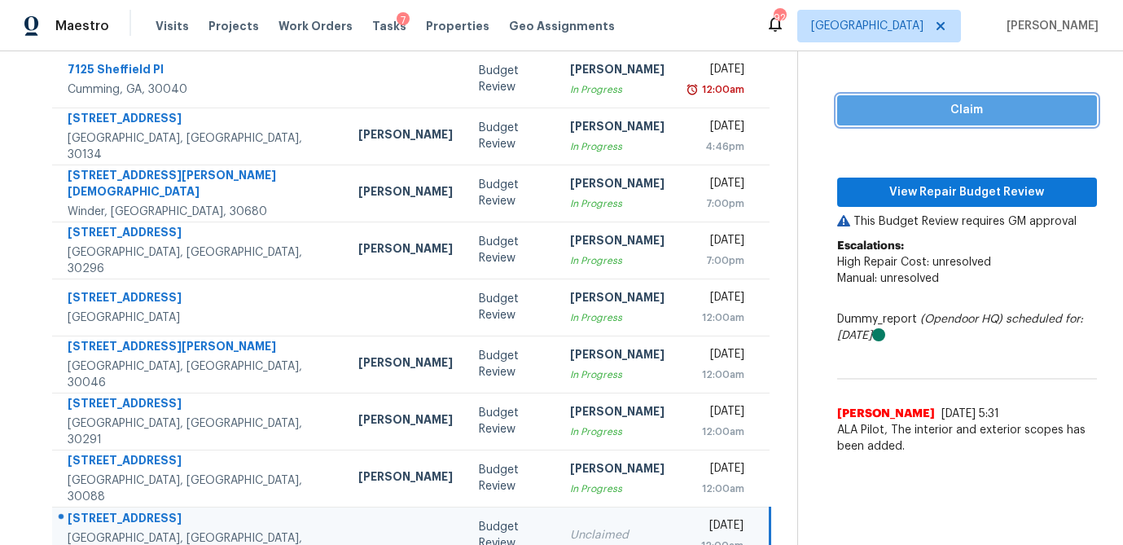
click at [946, 103] on span "Claim" at bounding box center [967, 110] width 234 height 20
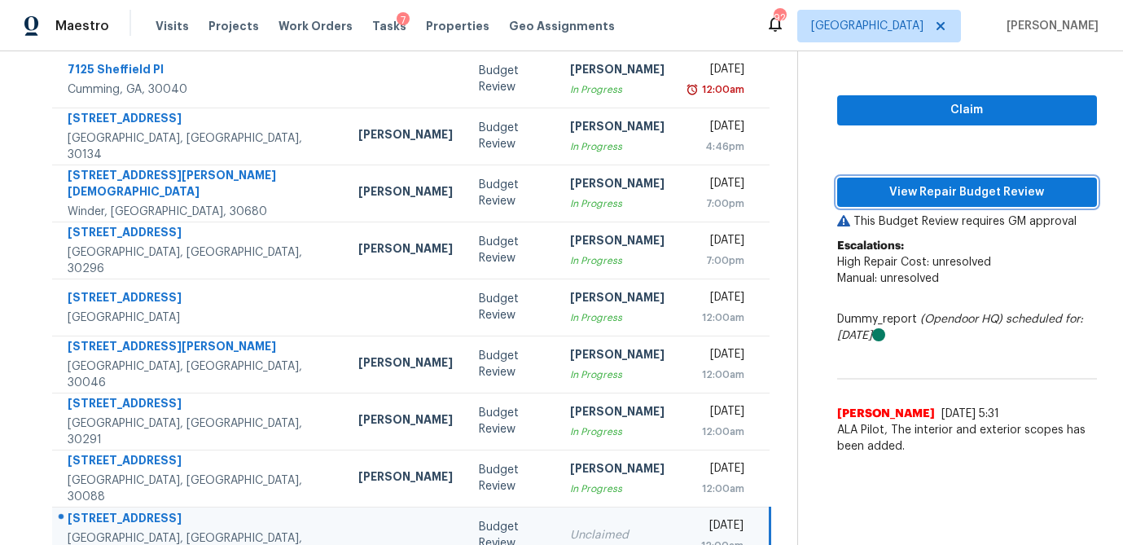
click at [938, 191] on span "View Repair Budget Review" at bounding box center [967, 192] width 234 height 20
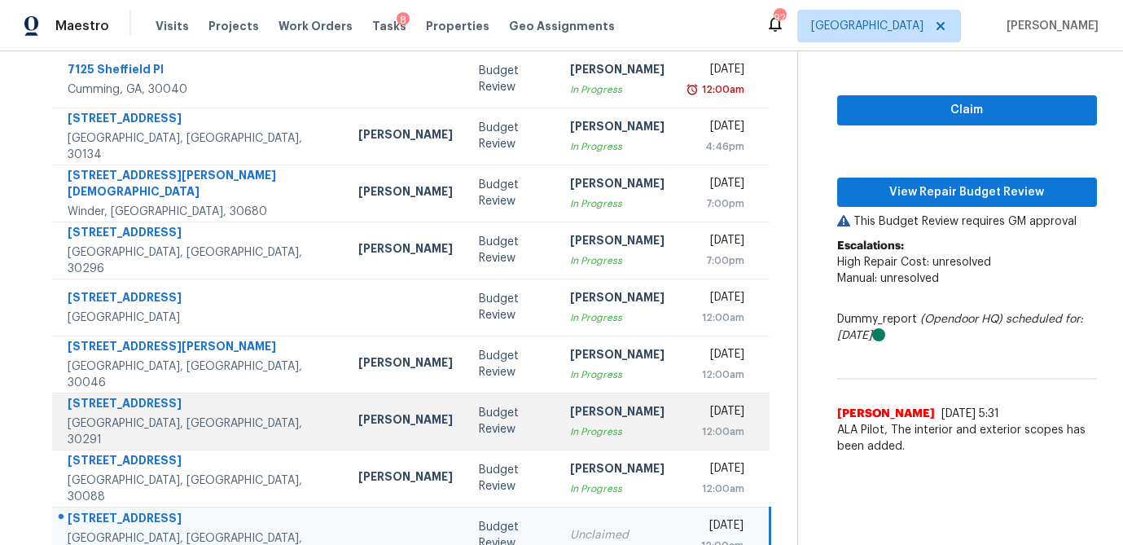
scroll to position [303, 0]
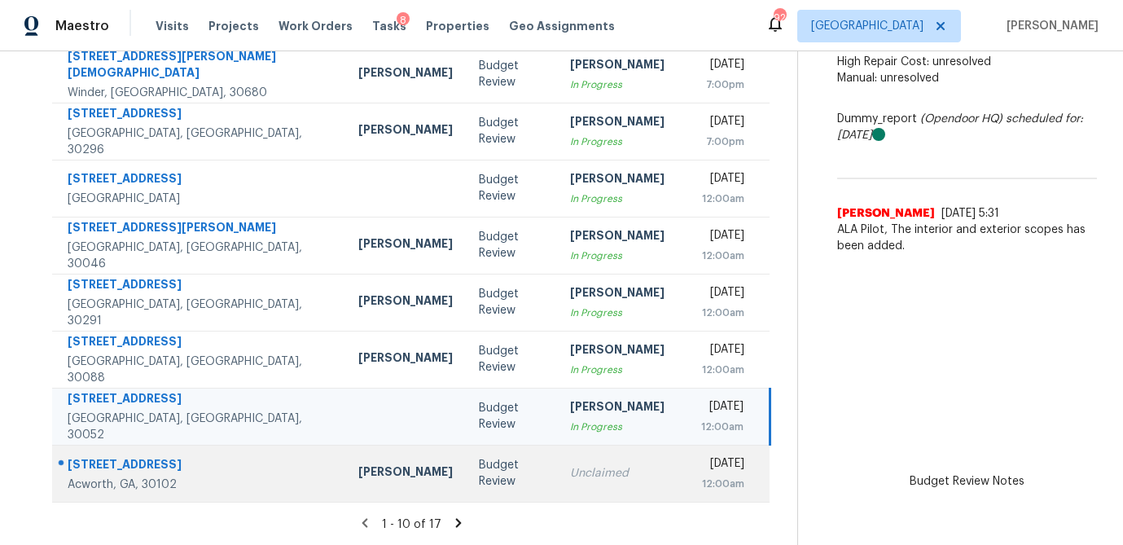
click at [570, 466] on div "Unclaimed" at bounding box center [617, 473] width 94 height 16
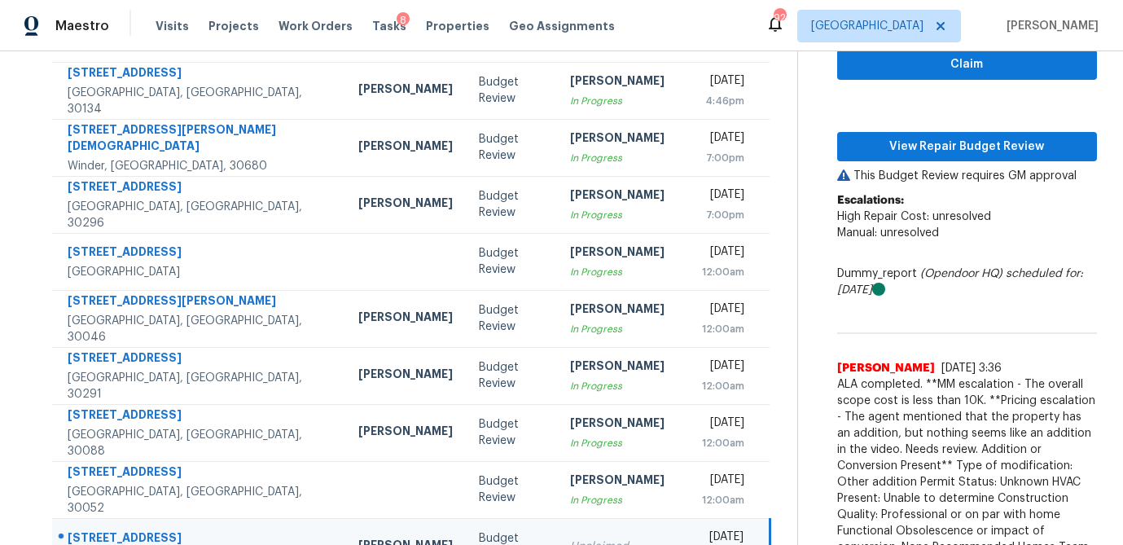
scroll to position [169, 0]
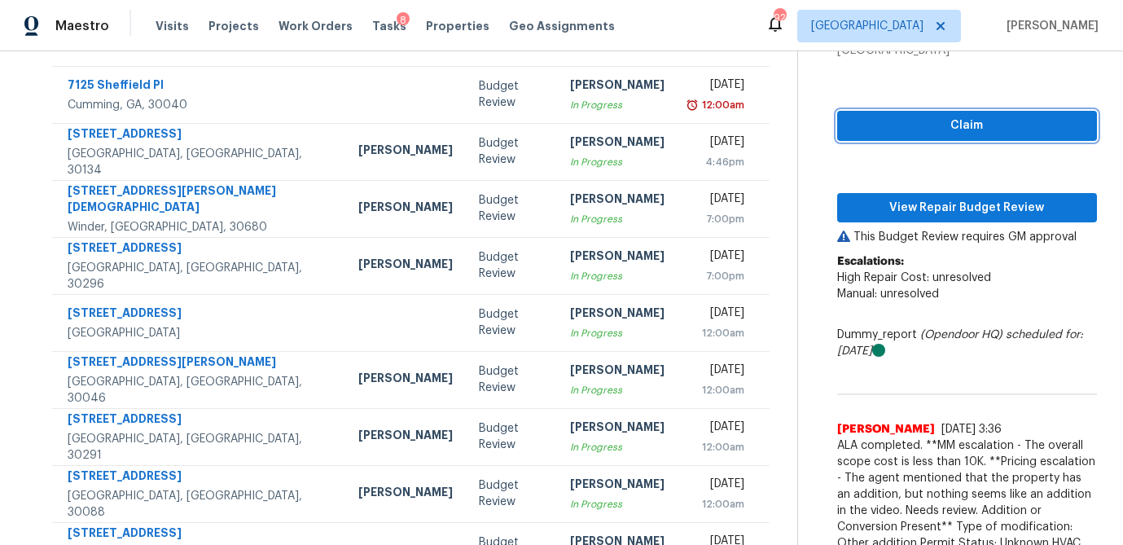
click at [943, 129] on span "Claim" at bounding box center [967, 126] width 234 height 20
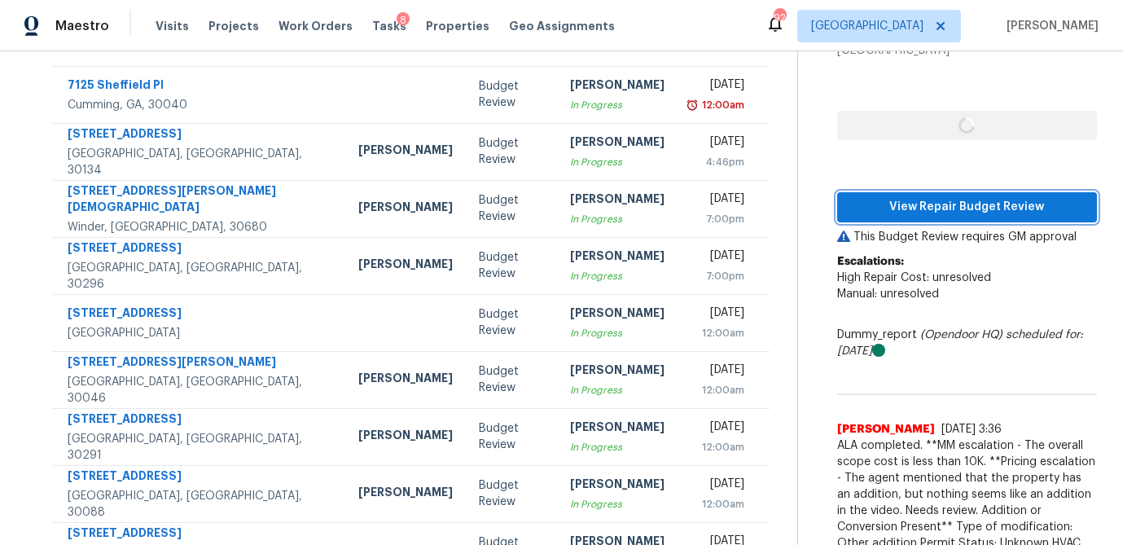
click at [930, 200] on span "View Repair Budget Review" at bounding box center [967, 207] width 234 height 20
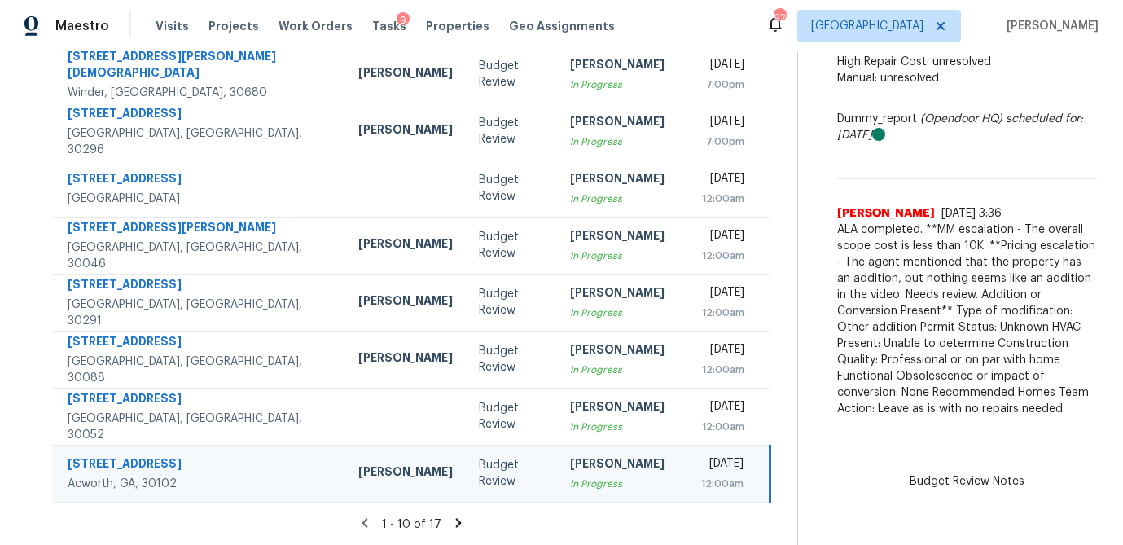
click at [451, 522] on icon at bounding box center [458, 522] width 15 height 15
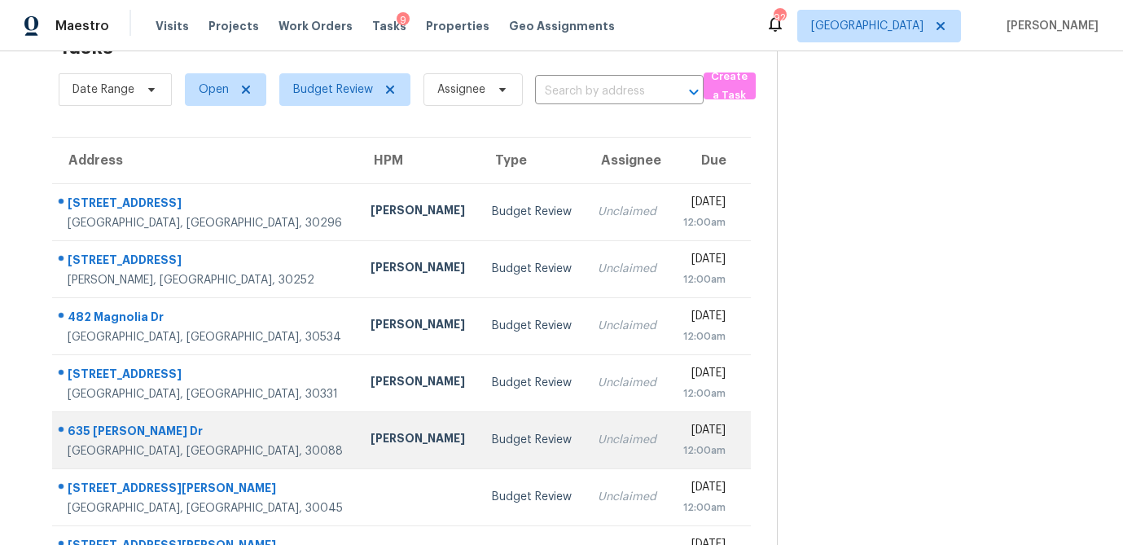
scroll to position [132, 0]
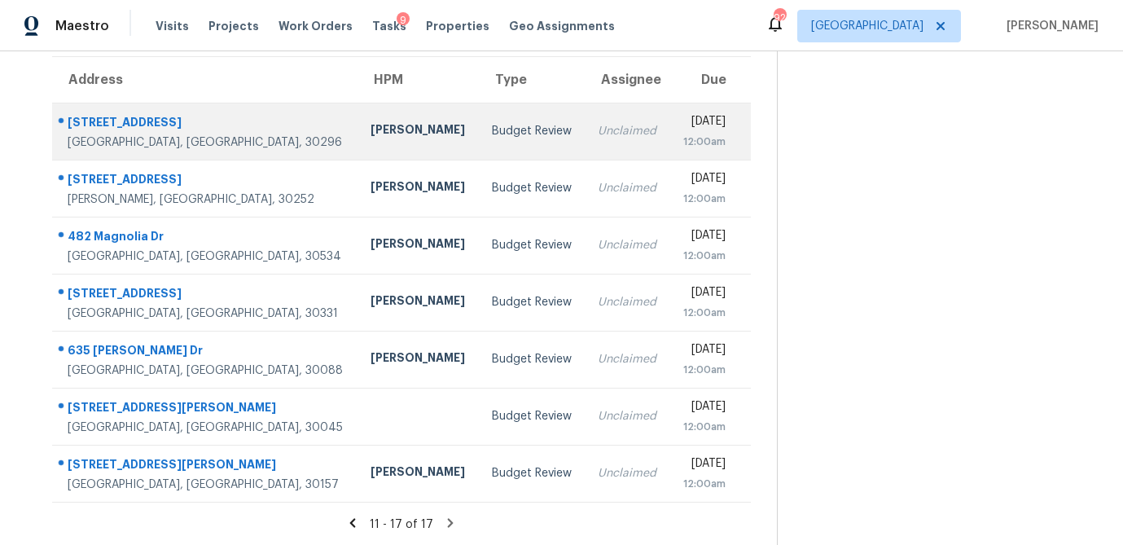
click at [370, 139] on div "[PERSON_NAME]" at bounding box center [417, 131] width 95 height 20
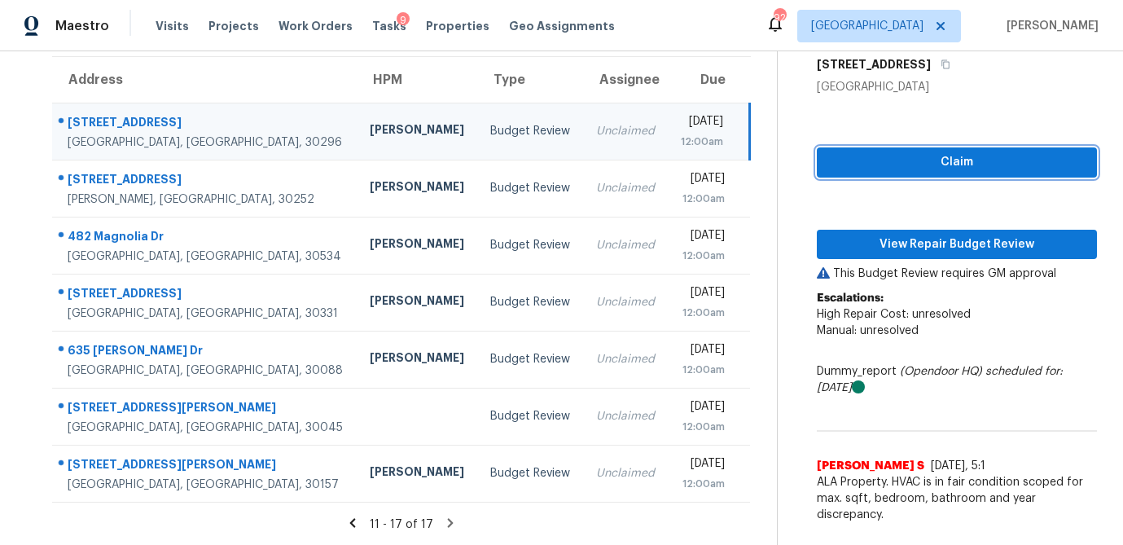
click at [878, 165] on span "Claim" at bounding box center [957, 162] width 254 height 20
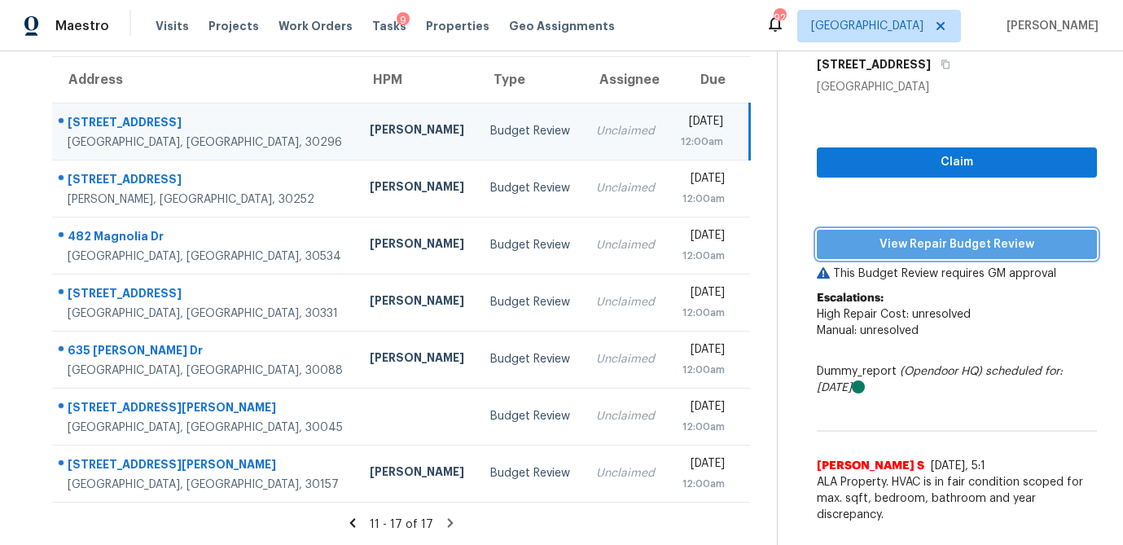
click at [900, 252] on span "View Repair Budget Review" at bounding box center [957, 244] width 254 height 20
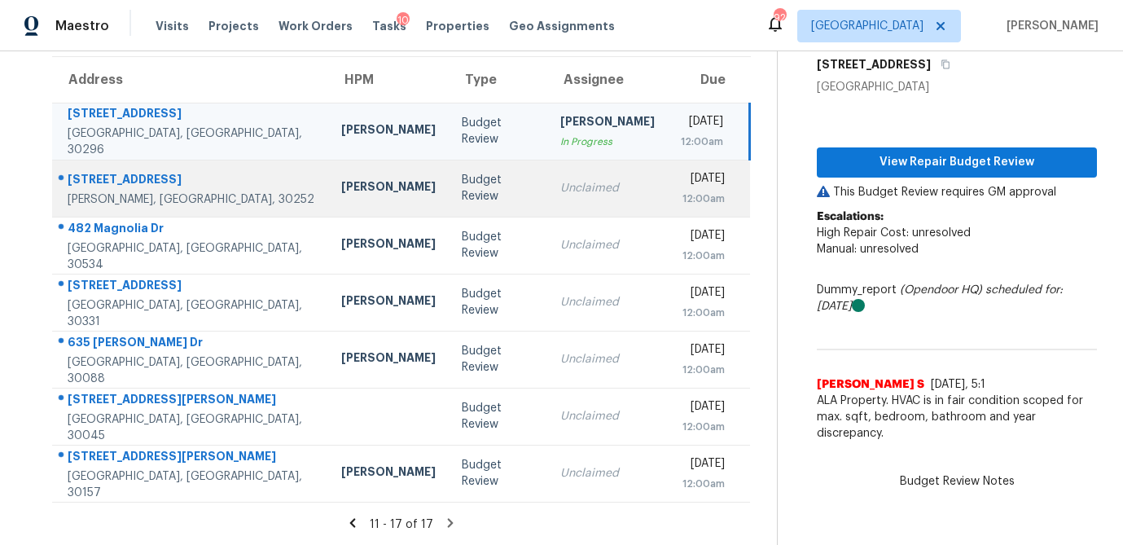
click at [449, 207] on td "Budget Review" at bounding box center [498, 188] width 99 height 57
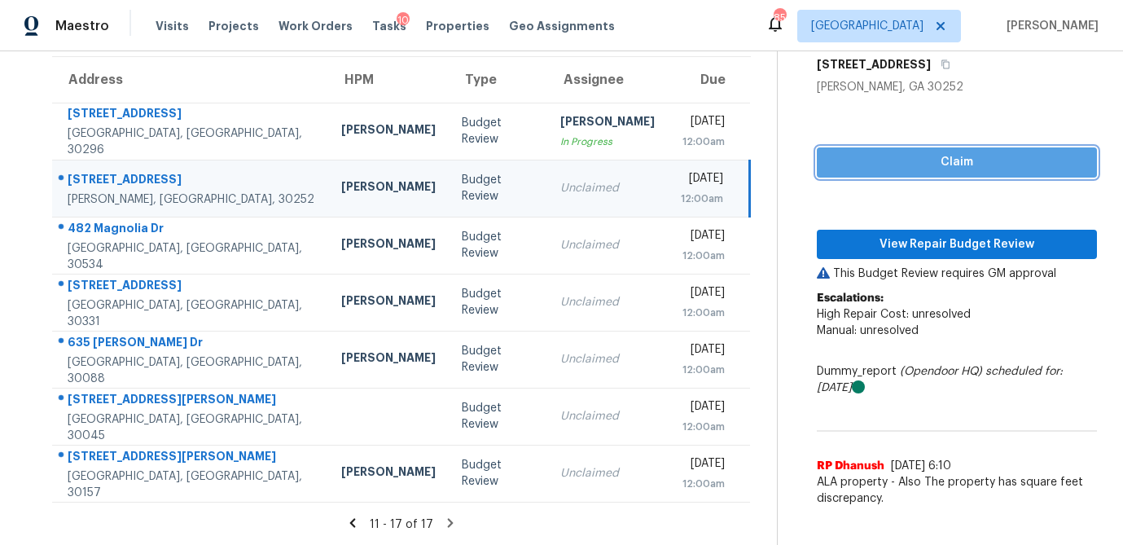
click at [878, 168] on span "Claim" at bounding box center [957, 162] width 254 height 20
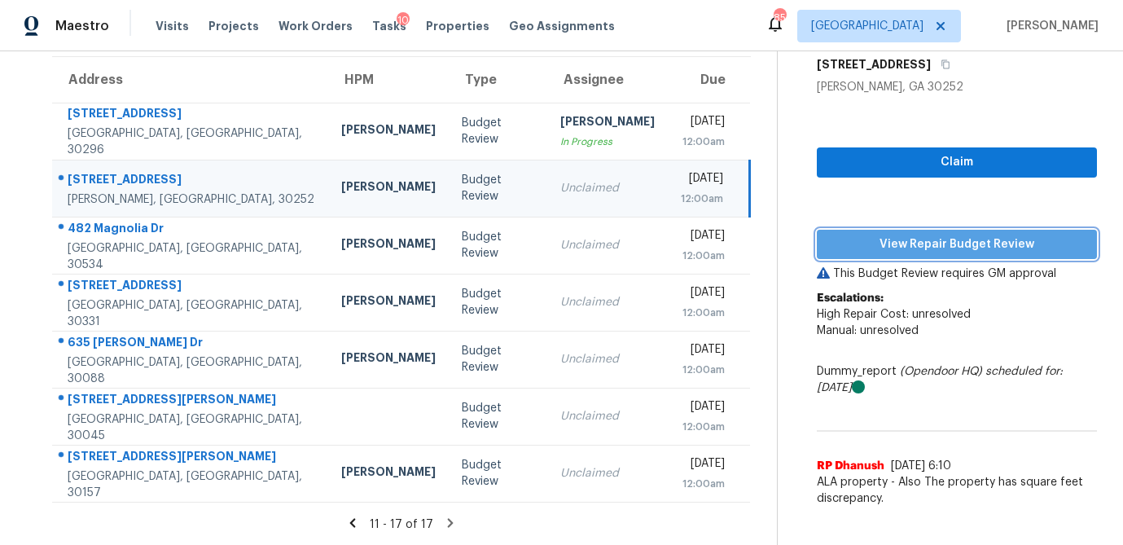
click at [874, 230] on button "View Repair Budget Review" at bounding box center [957, 245] width 280 height 30
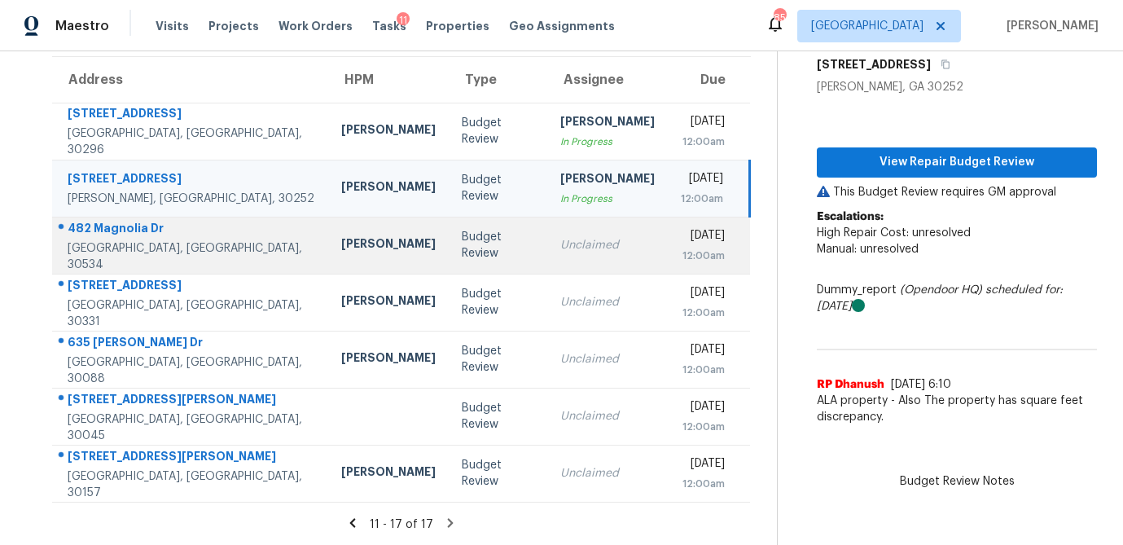
click at [547, 268] on td "Unclaimed" at bounding box center [607, 245] width 121 height 57
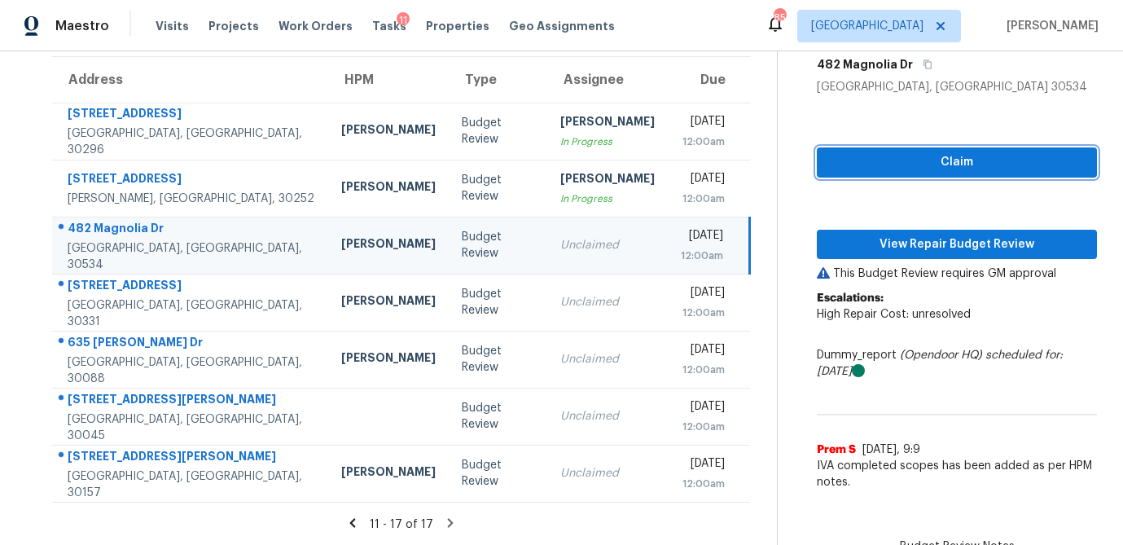
click at [878, 167] on span "Claim" at bounding box center [957, 162] width 254 height 20
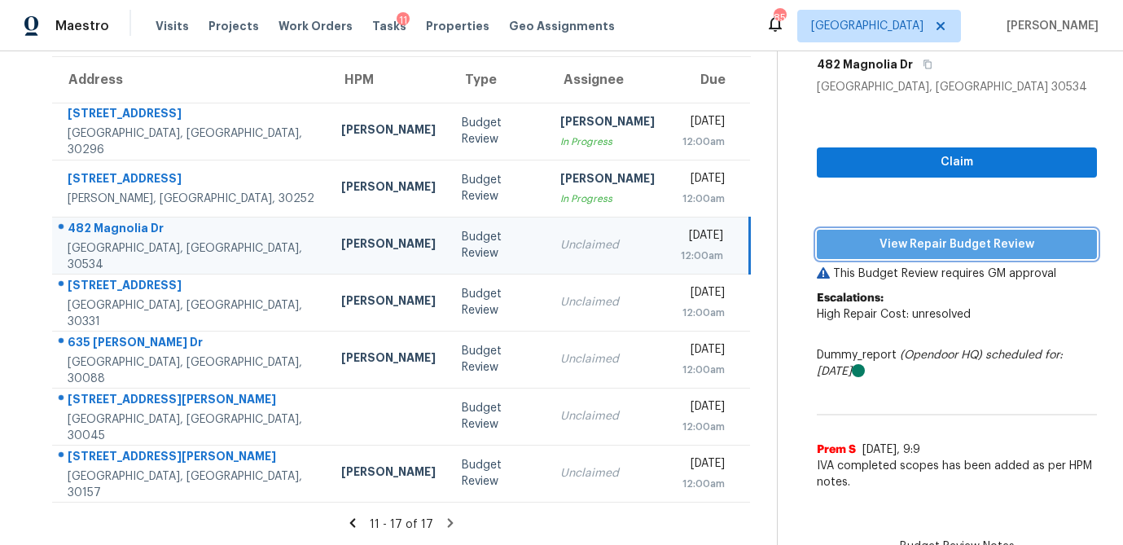
click at [871, 246] on span "View Repair Budget Review" at bounding box center [957, 244] width 254 height 20
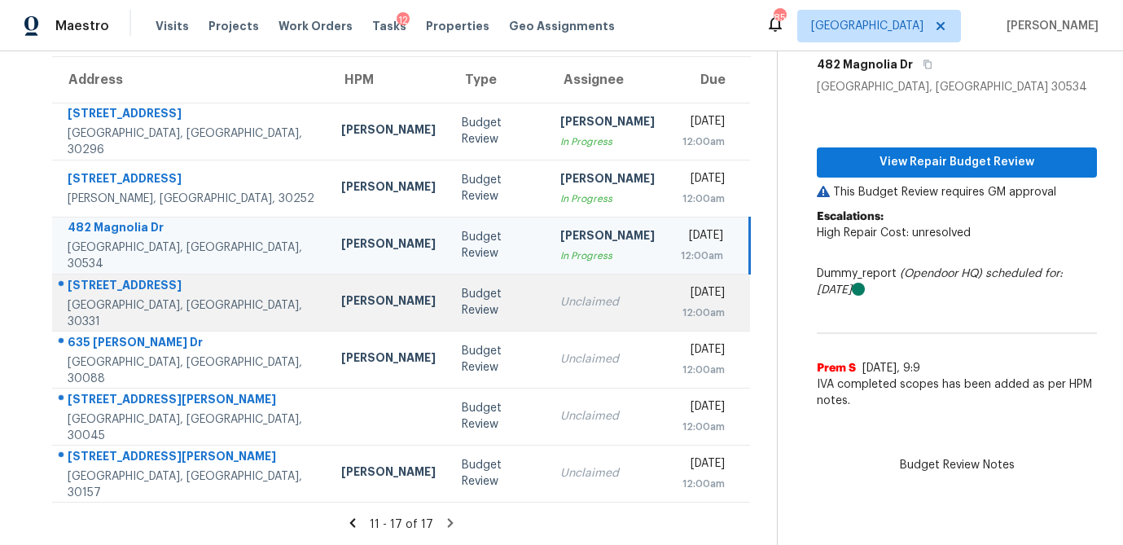
click at [560, 307] on div "Unclaimed" at bounding box center [607, 302] width 94 height 16
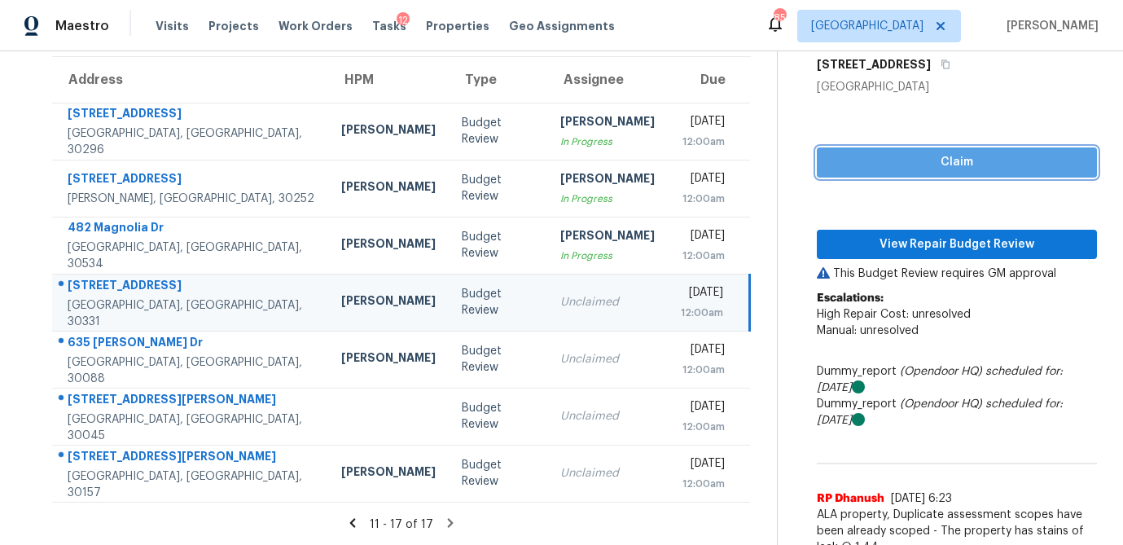
drag, startPoint x: 940, startPoint y: 167, endPoint x: 927, endPoint y: 200, distance: 35.8
click at [940, 167] on span "Claim" at bounding box center [957, 162] width 254 height 20
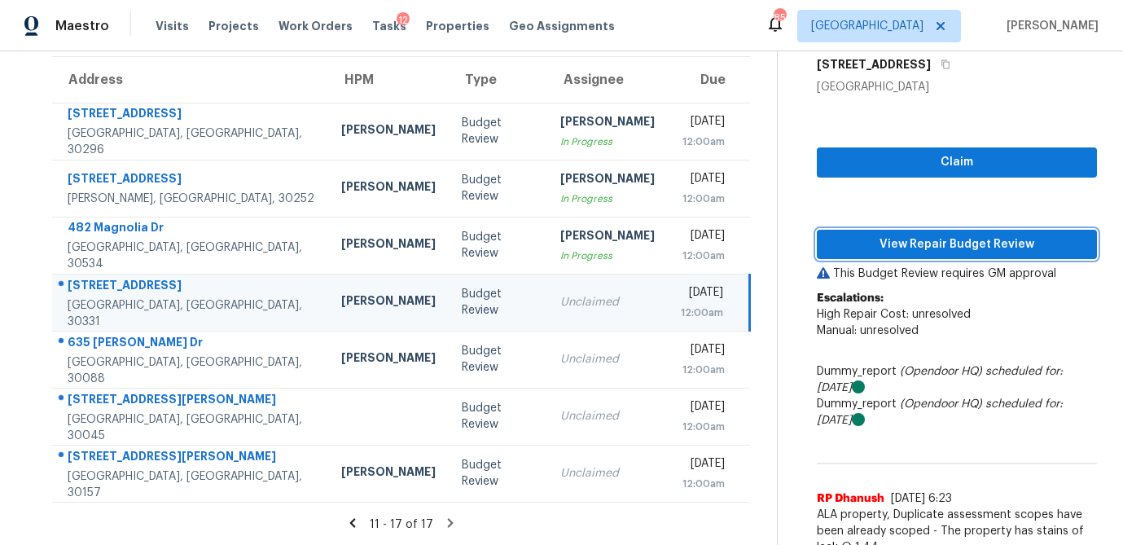
click at [922, 243] on span "View Repair Budget Review" at bounding box center [957, 244] width 254 height 20
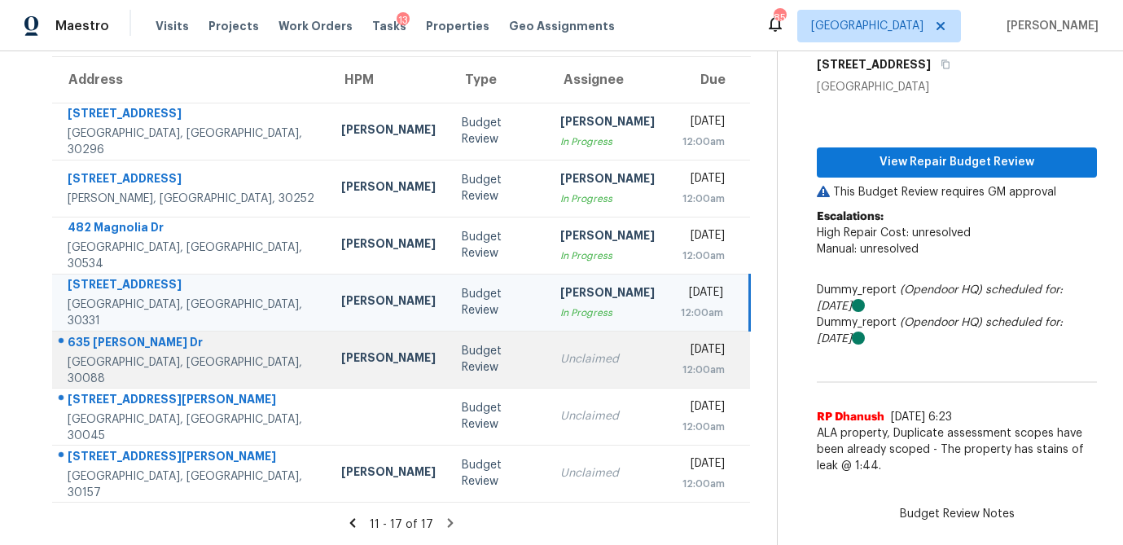
click at [547, 370] on td "Unclaimed" at bounding box center [607, 359] width 121 height 57
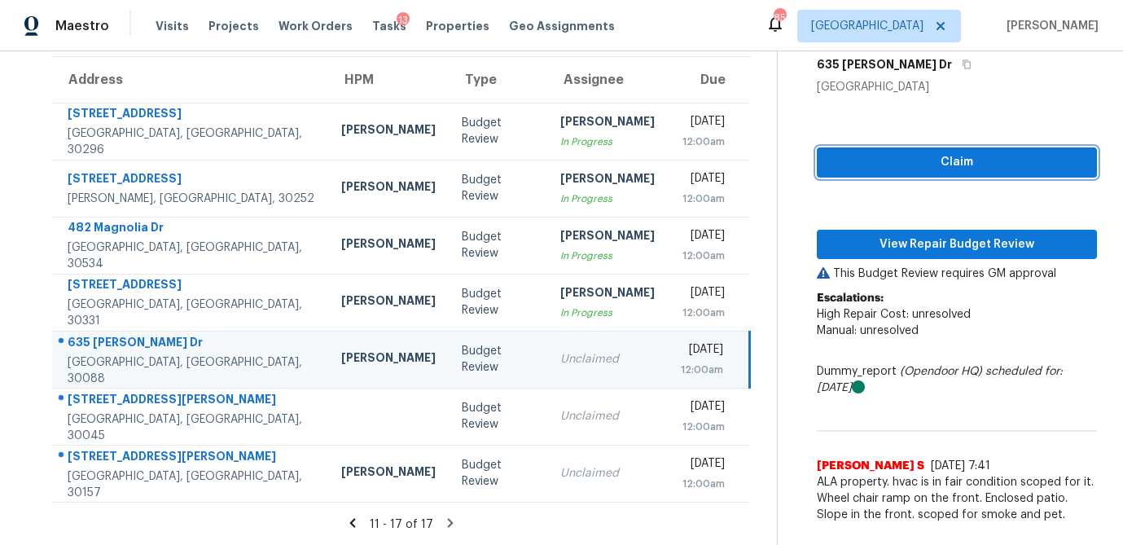
click at [961, 169] on span "Claim" at bounding box center [957, 162] width 254 height 20
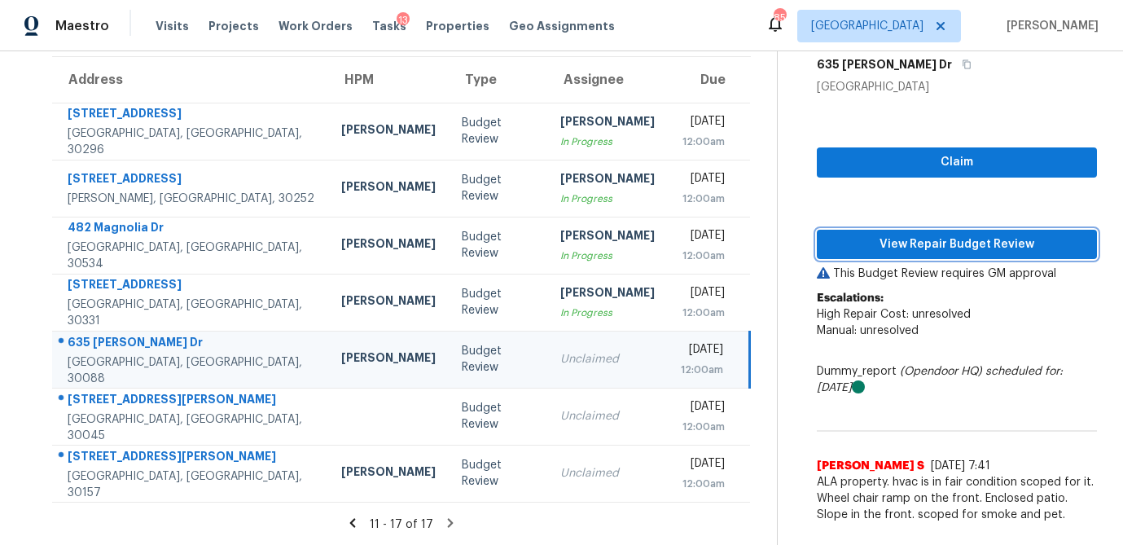
click at [932, 252] on span "View Repair Budget Review" at bounding box center [957, 244] width 254 height 20
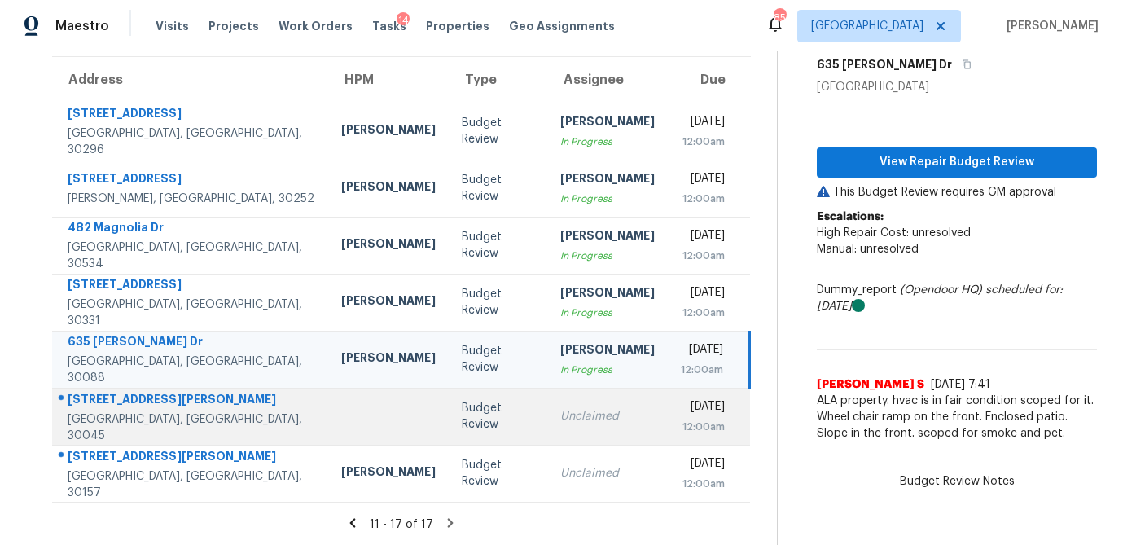
click at [547, 429] on td "Unclaimed" at bounding box center [607, 416] width 121 height 57
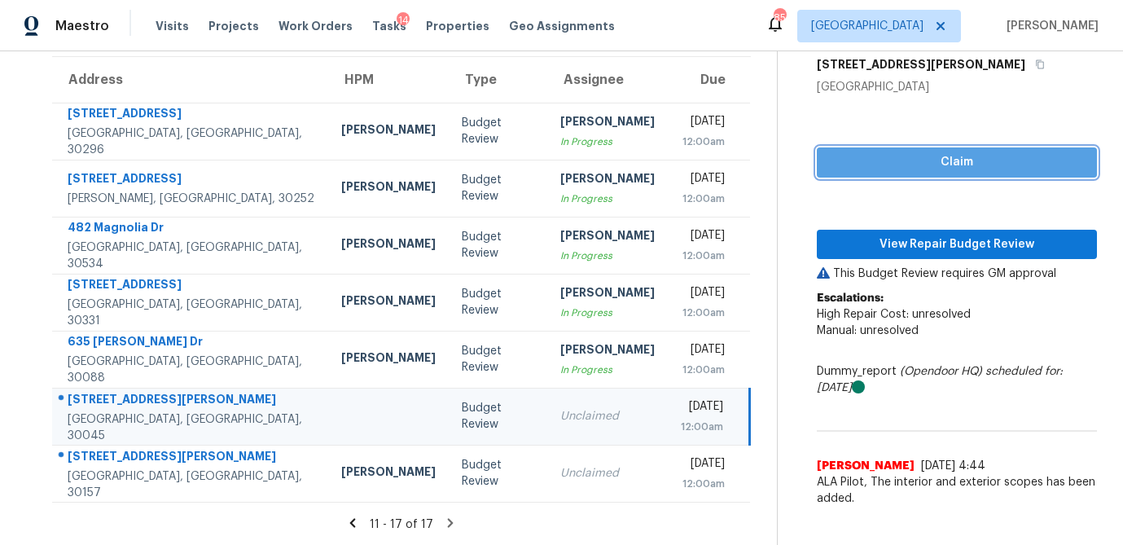
drag, startPoint x: 917, startPoint y: 167, endPoint x: 909, endPoint y: 186, distance: 20.1
click at [917, 167] on span "Claim" at bounding box center [957, 162] width 254 height 20
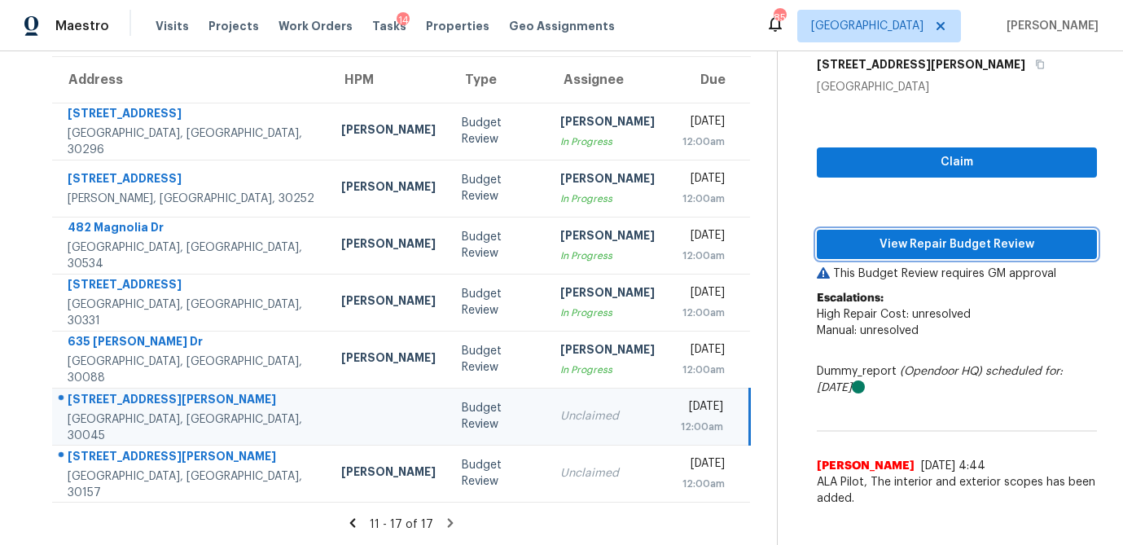
click at [905, 237] on span "View Repair Budget Review" at bounding box center [957, 244] width 254 height 20
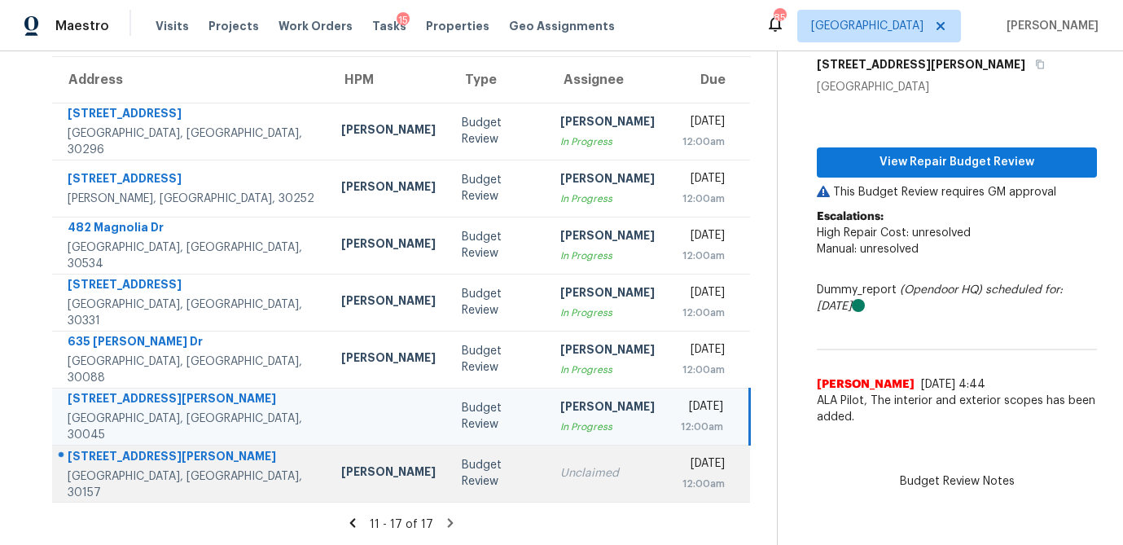
click at [547, 479] on td "Unclaimed" at bounding box center [607, 473] width 121 height 57
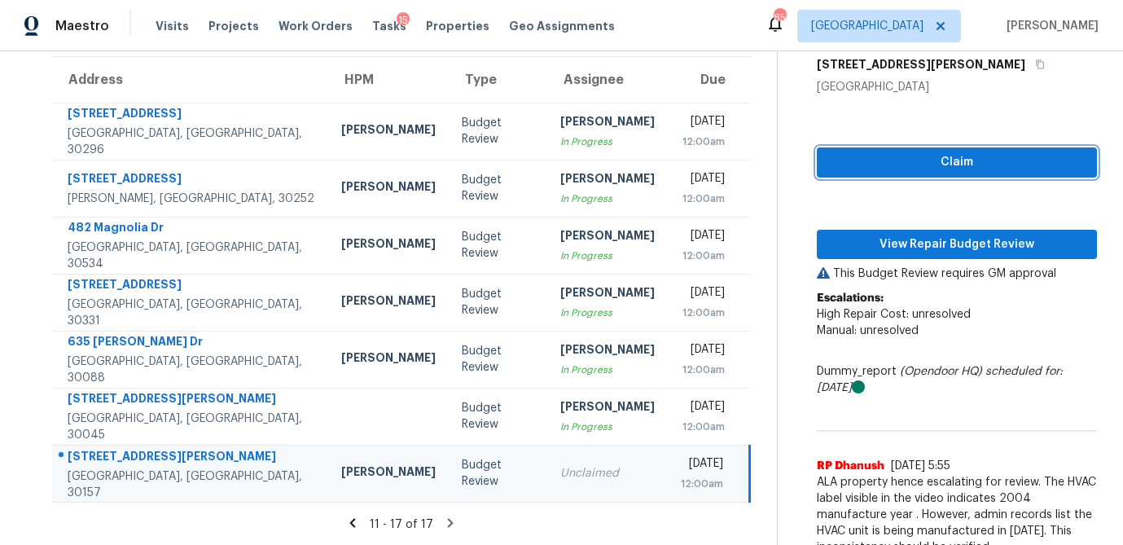
click at [922, 162] on span "Claim" at bounding box center [957, 162] width 254 height 20
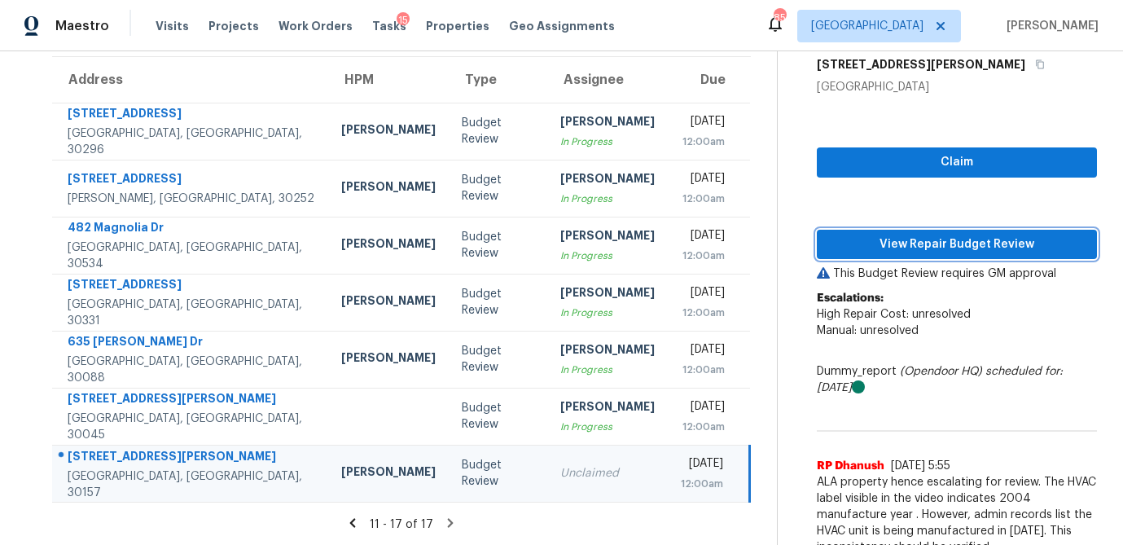
click at [917, 249] on span "View Repair Budget Review" at bounding box center [957, 244] width 254 height 20
